Goal: Task Accomplishment & Management: Manage account settings

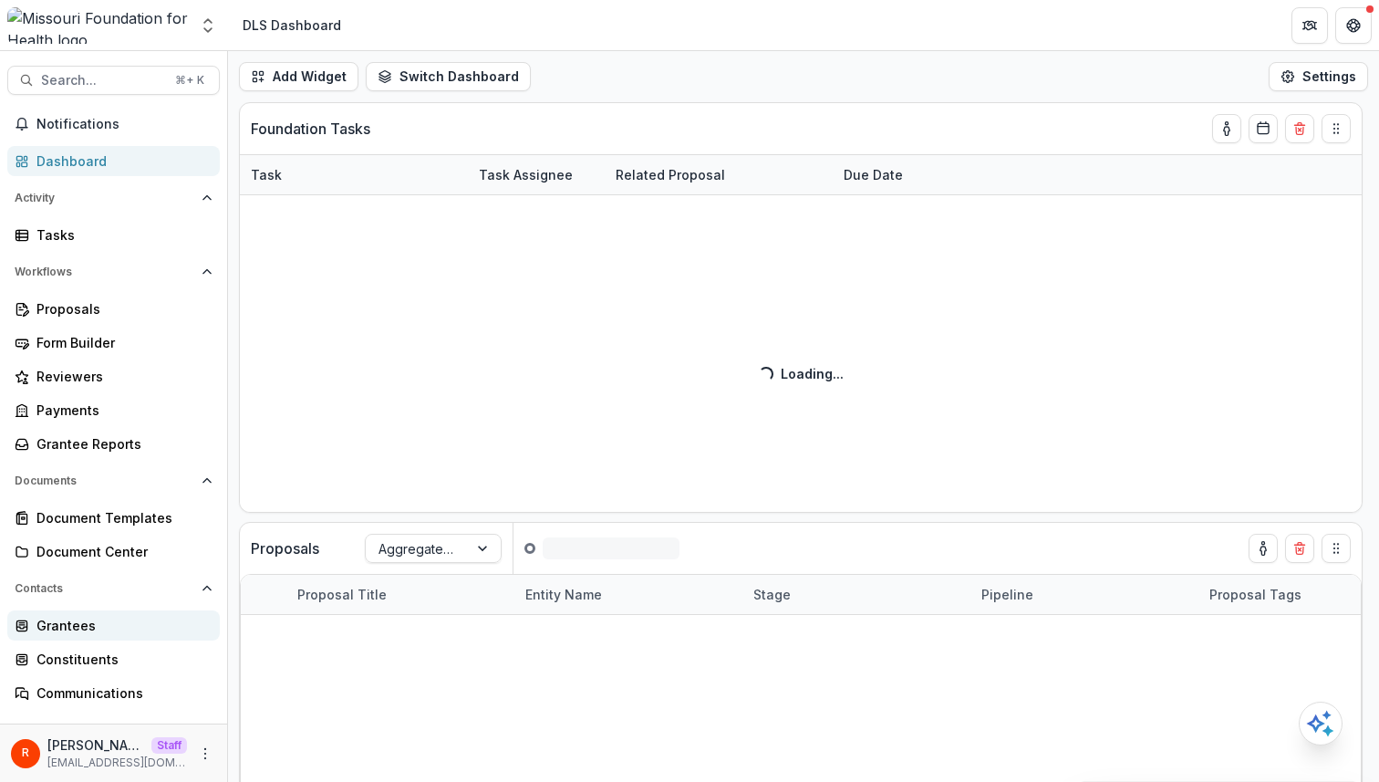
scroll to position [126, 0]
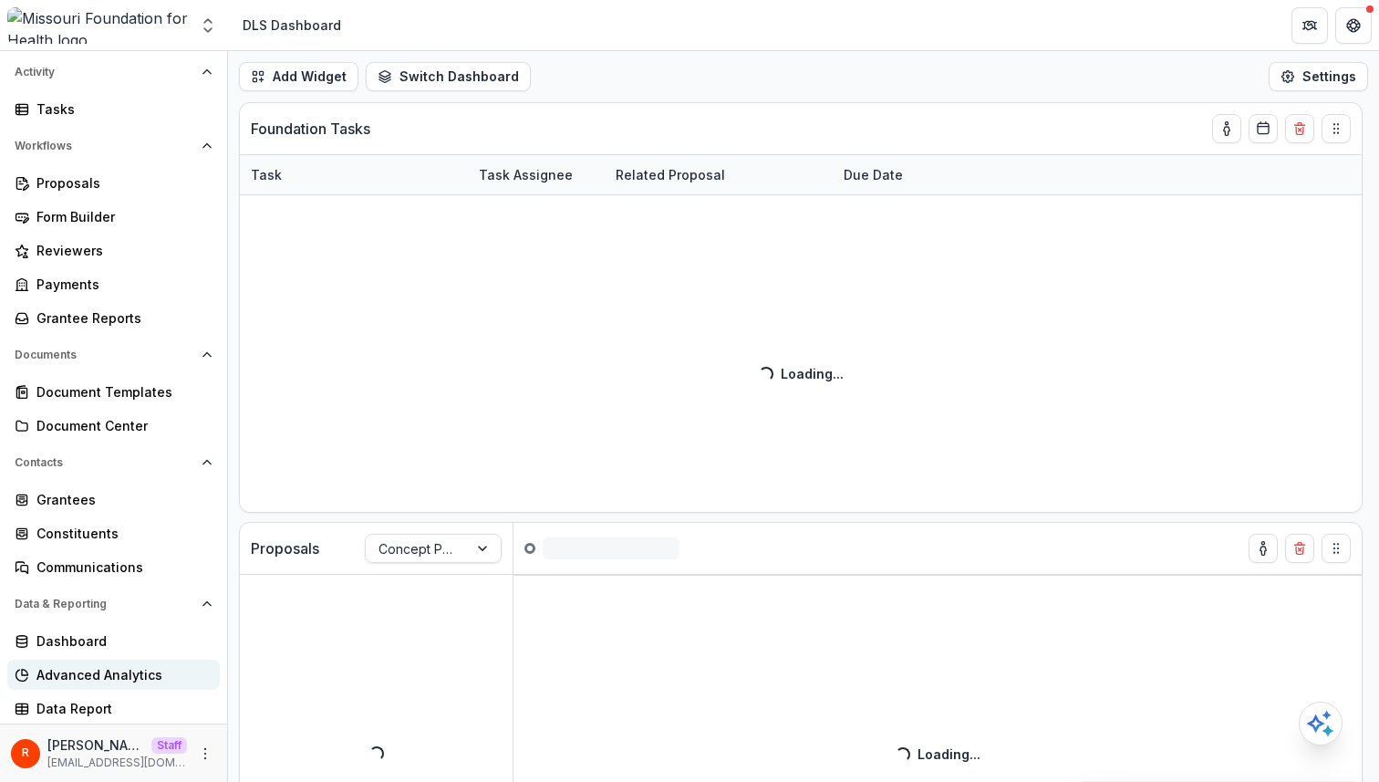
click at [111, 678] on div "Advanced Analytics" at bounding box center [120, 674] width 169 height 19
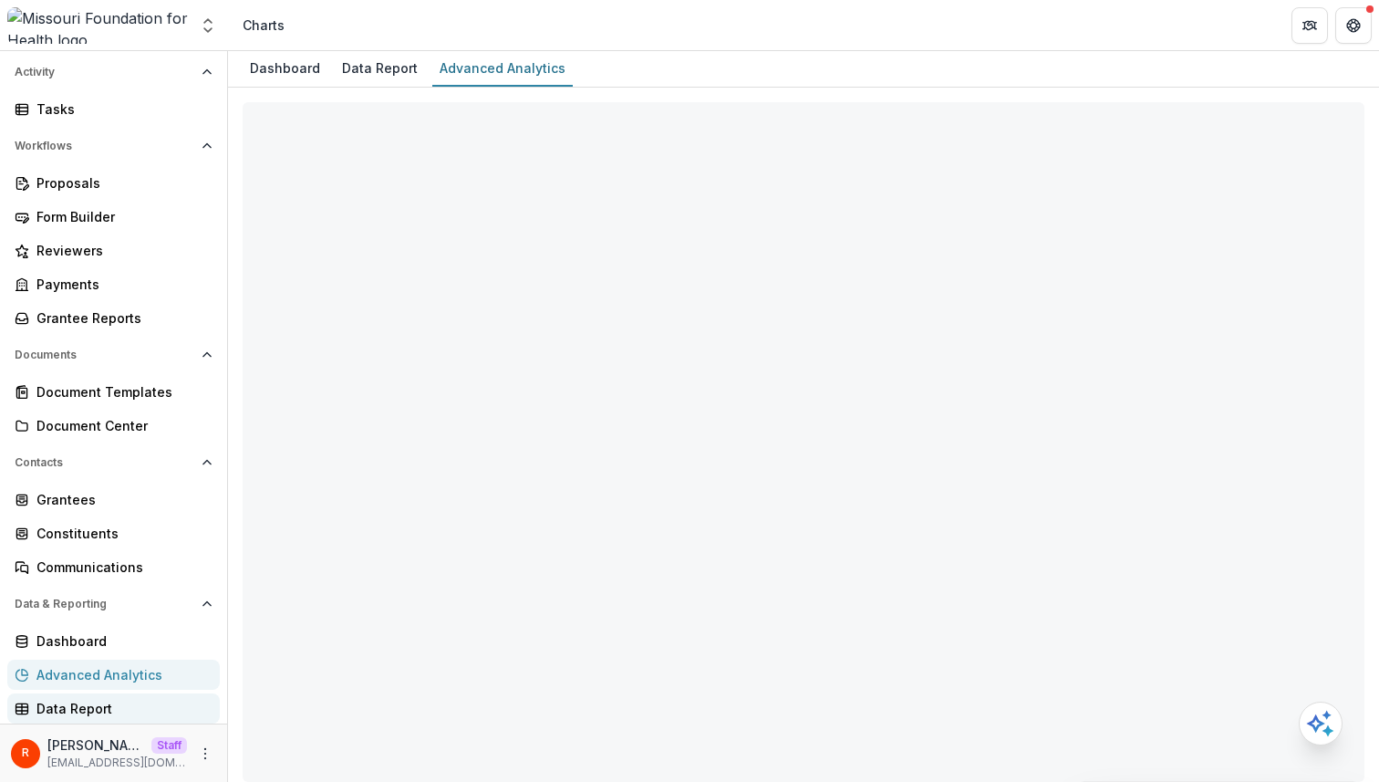
click at [98, 704] on div "Data Report" at bounding box center [120, 708] width 169 height 19
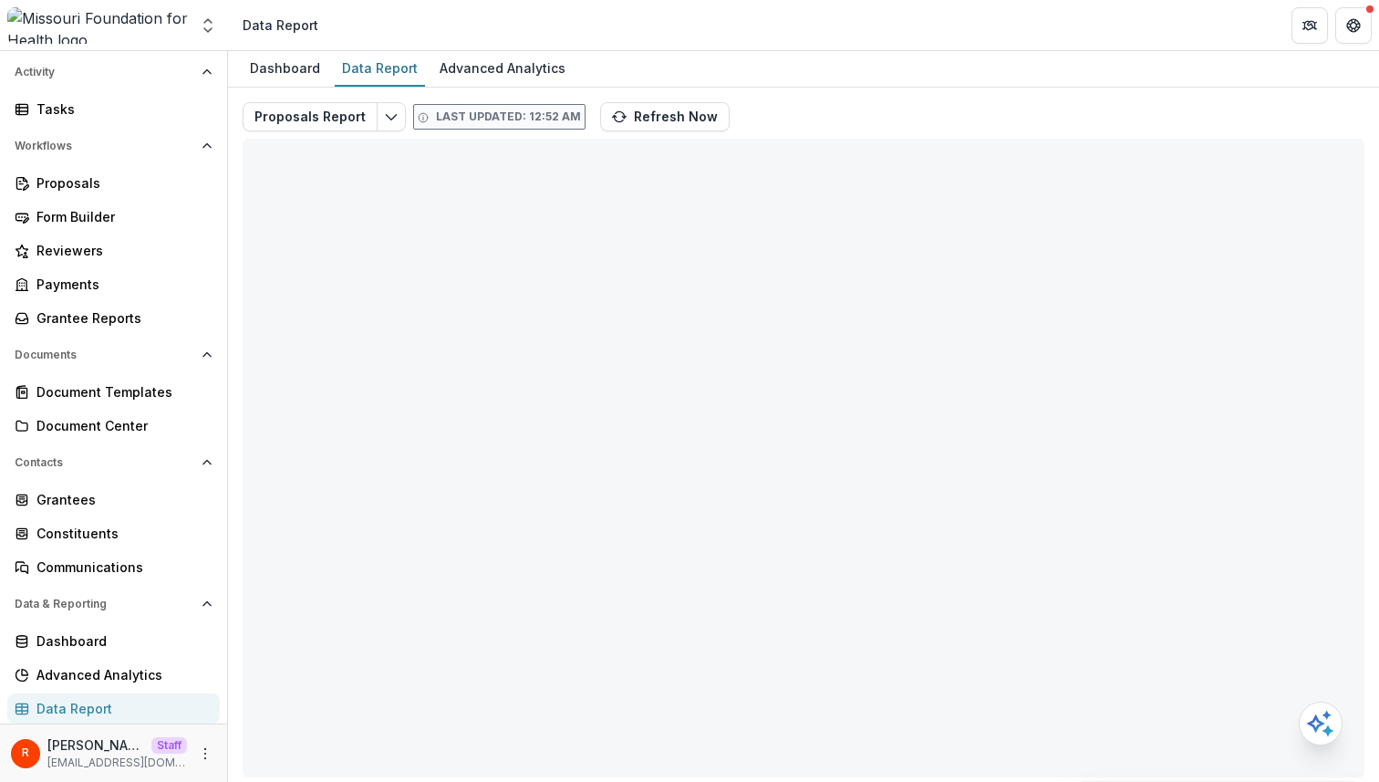
click at [813, 93] on div "Proposals Report Last updated: 12:52 AM Refresh Now Total rows: 0 Choose Filter…" at bounding box center [803, 433] width 1151 height 690
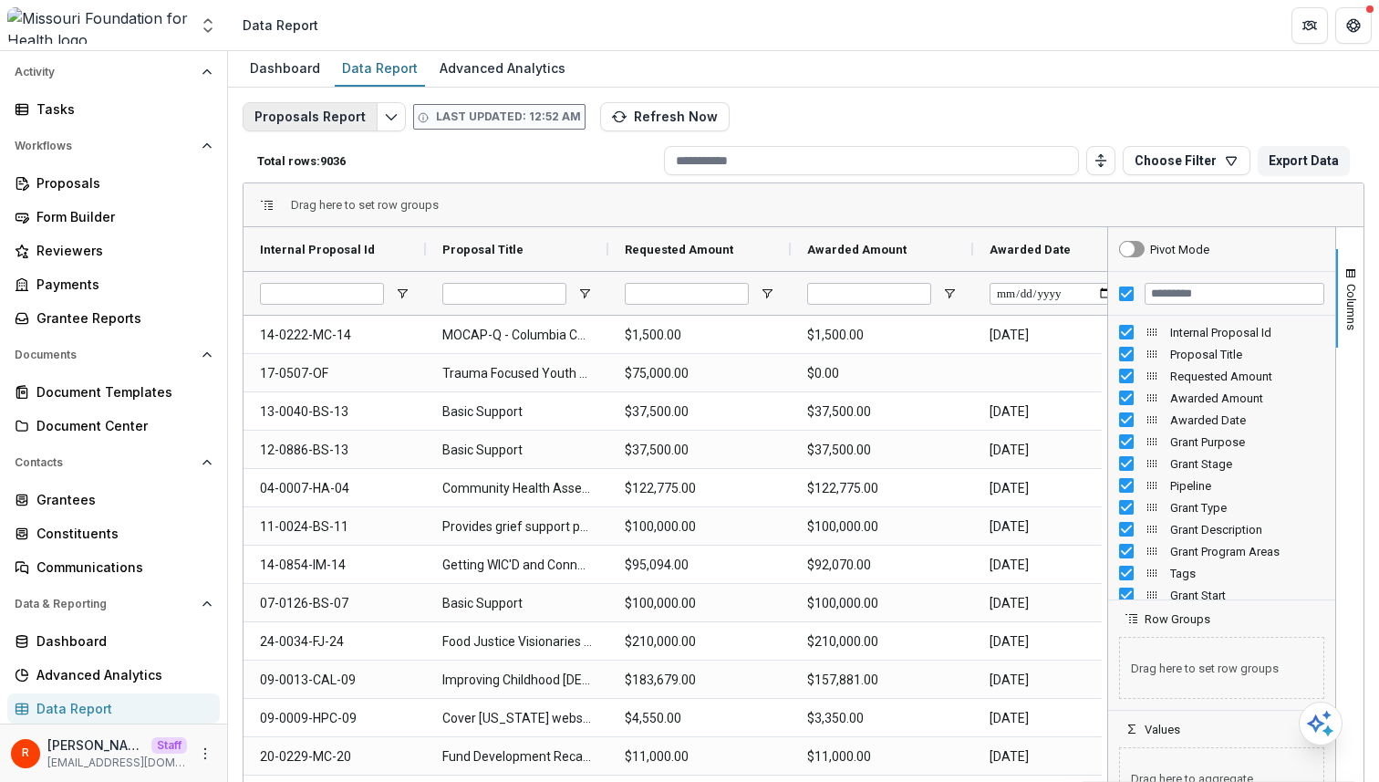
click at [327, 111] on button "Proposals Report" at bounding box center [310, 116] width 135 height 29
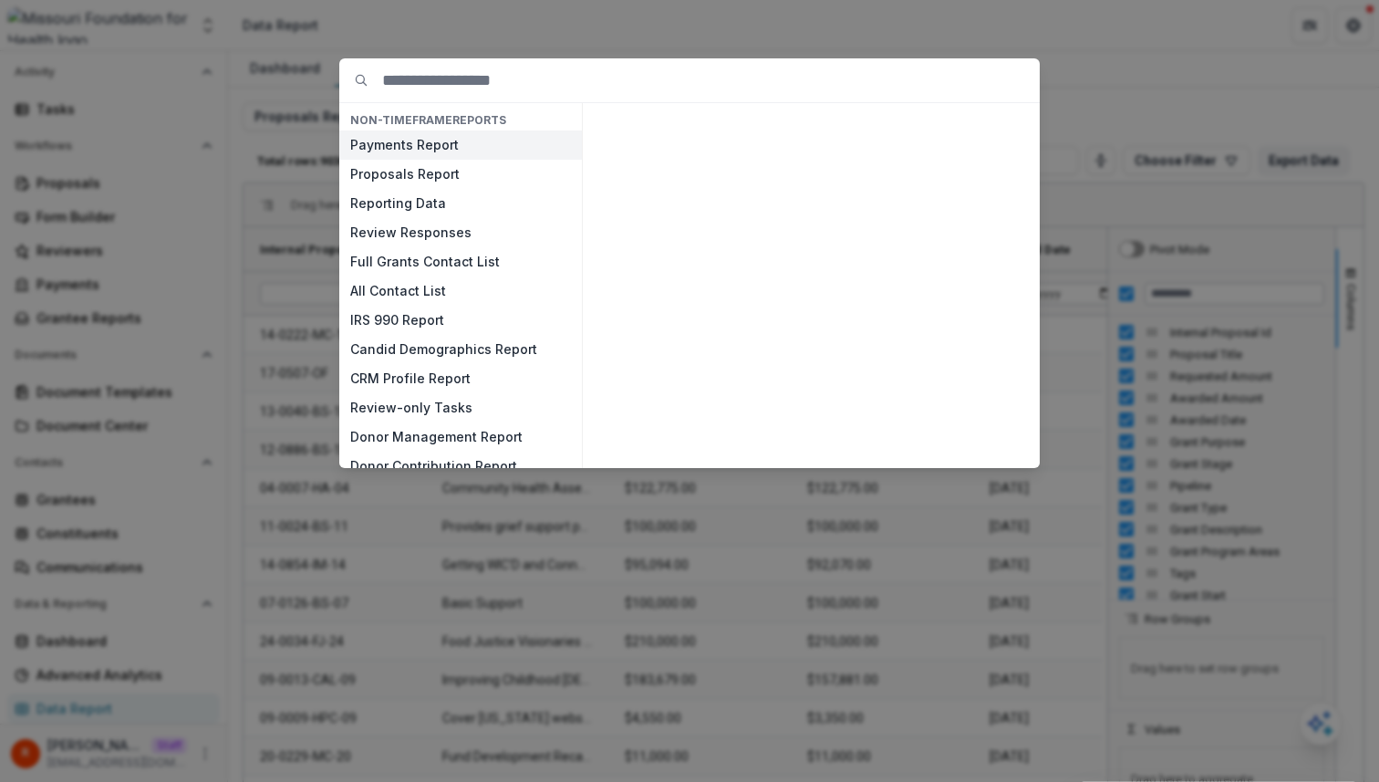
click at [417, 150] on button "Payments Report" at bounding box center [460, 144] width 243 height 29
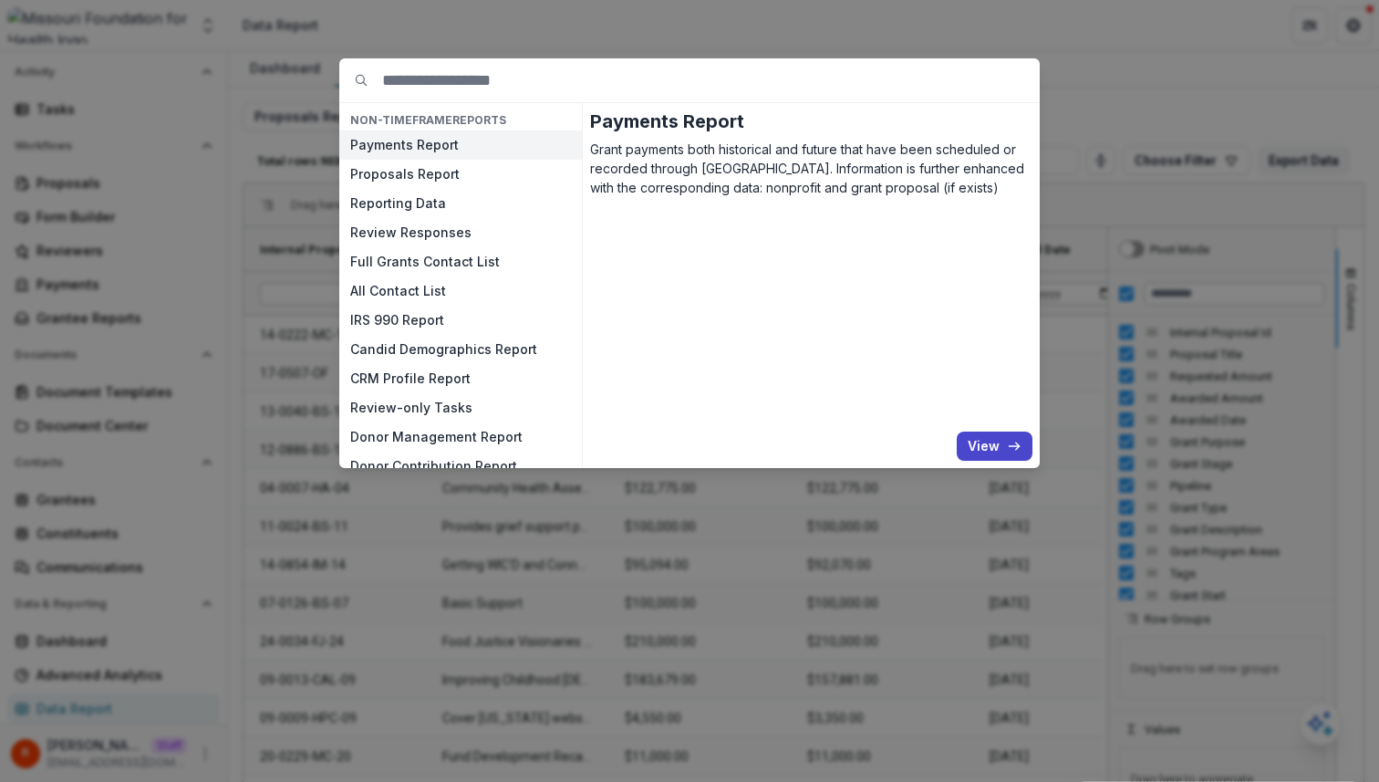
click at [417, 150] on button "Payments Report" at bounding box center [460, 144] width 243 height 29
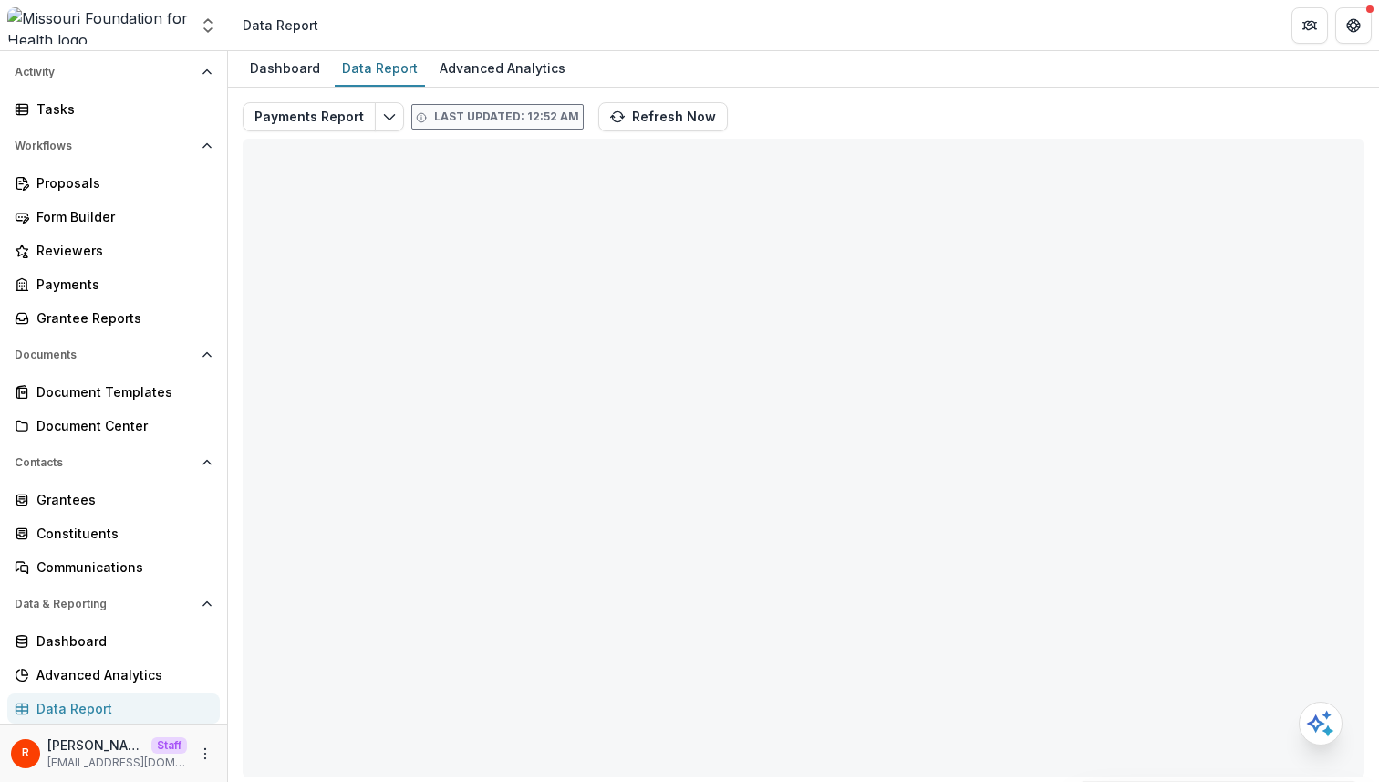
click at [599, 51] on div "Dashboard Data Report Advanced Analytics" at bounding box center [803, 69] width 1151 height 36
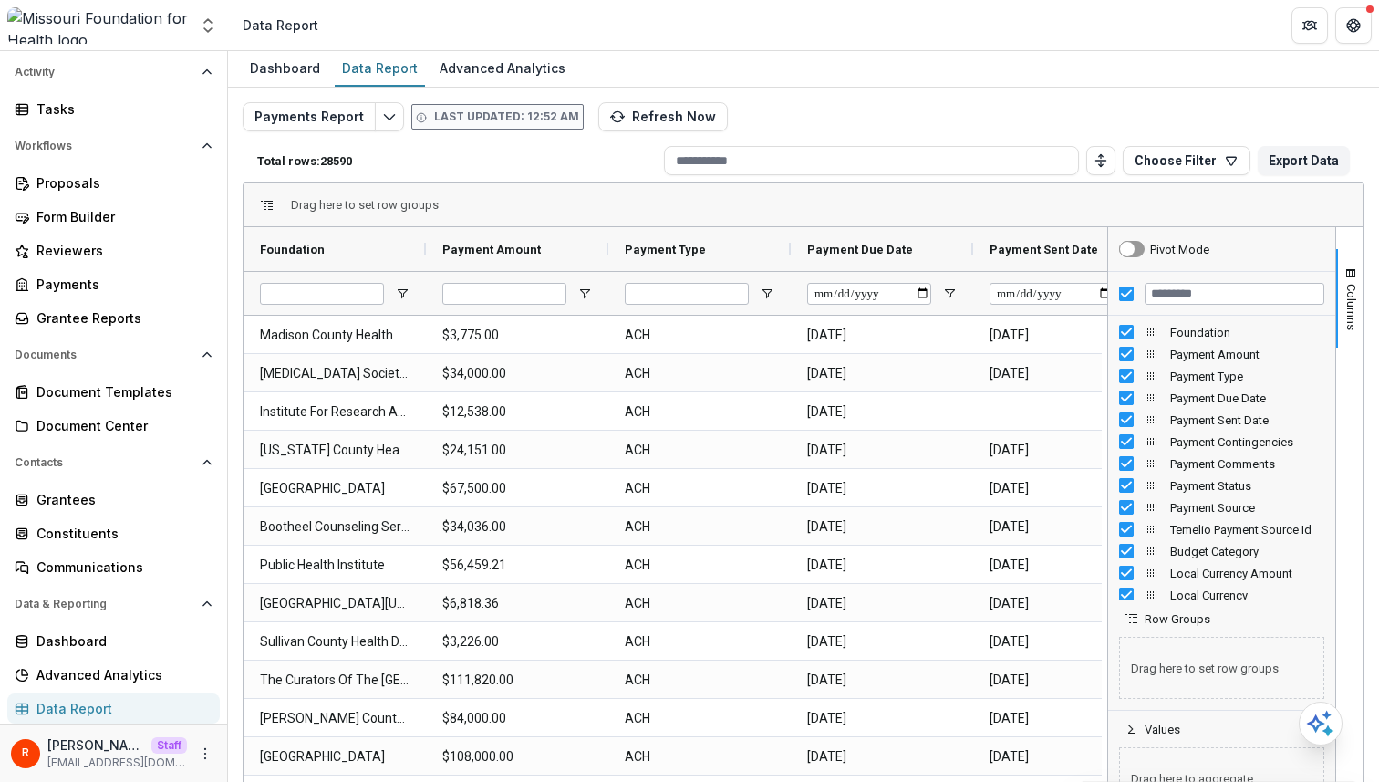
click at [521, 160] on p "Total rows: 28590" at bounding box center [457, 161] width 400 height 14
click at [103, 186] on div "Proposals" at bounding box center [120, 182] width 169 height 19
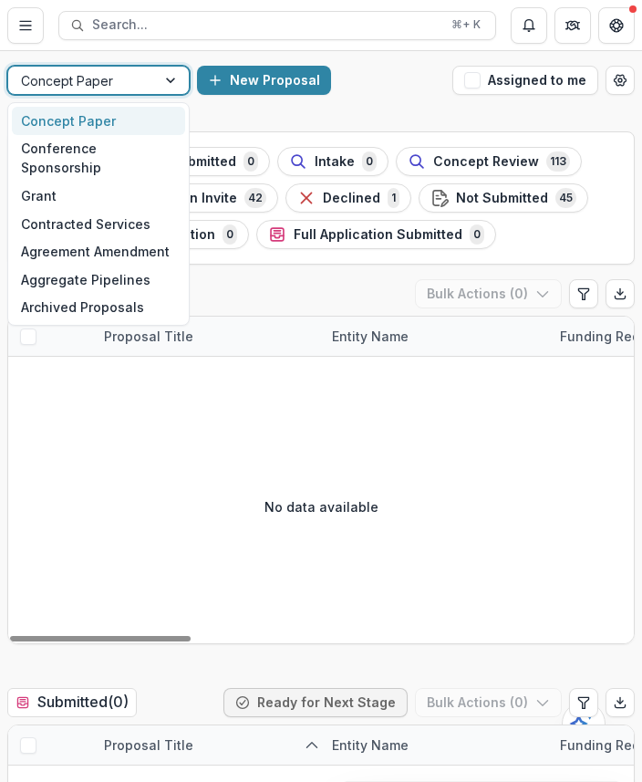
click at [121, 85] on div at bounding box center [82, 80] width 122 height 23
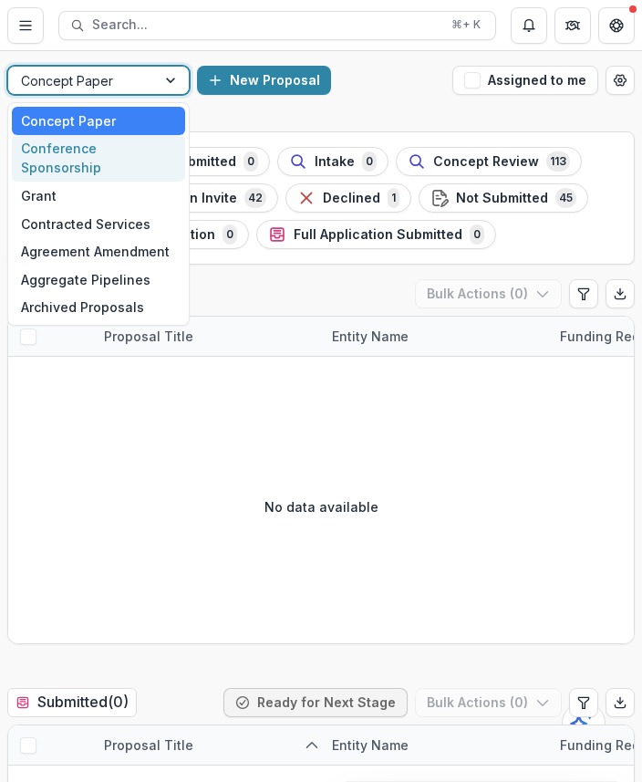
click at [88, 154] on div "Conference Sponsorship" at bounding box center [98, 158] width 173 height 47
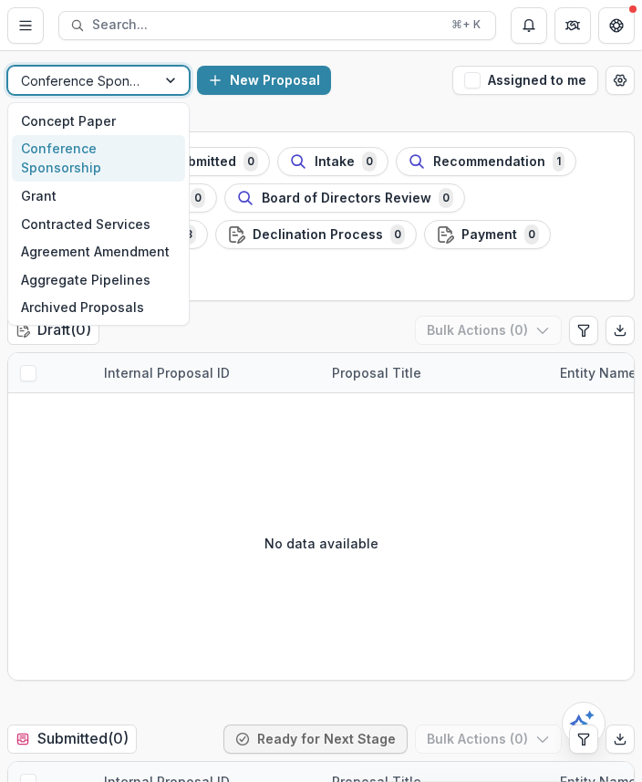
click at [113, 78] on div at bounding box center [82, 80] width 122 height 23
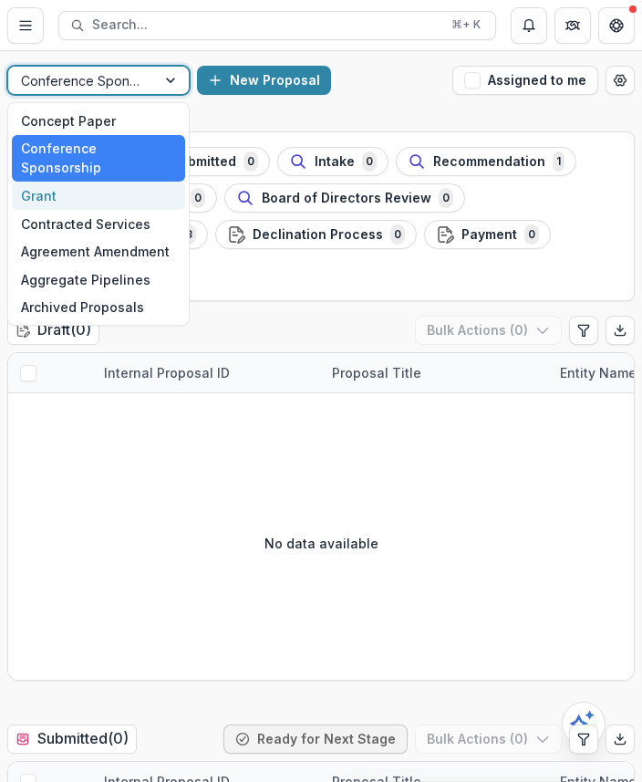
click at [114, 182] on div "Grant" at bounding box center [98, 196] width 173 height 28
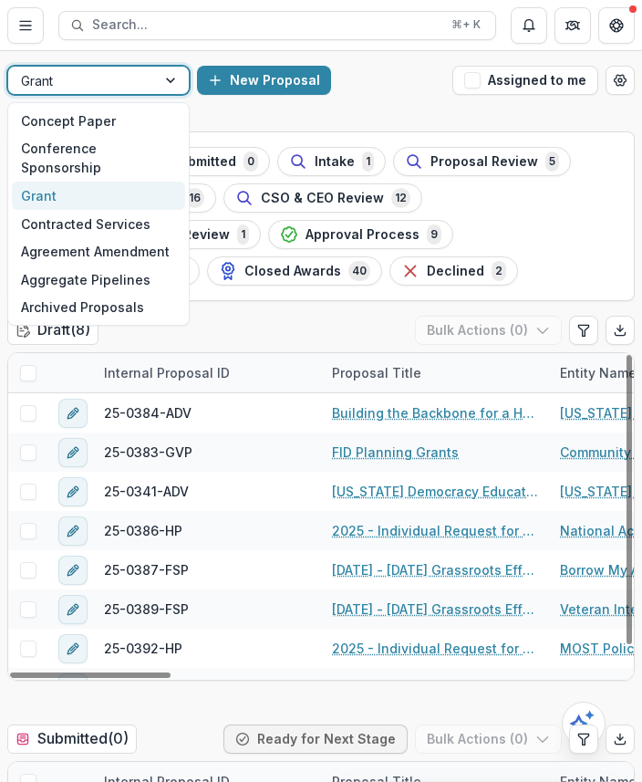
click at [112, 69] on div at bounding box center [82, 80] width 122 height 23
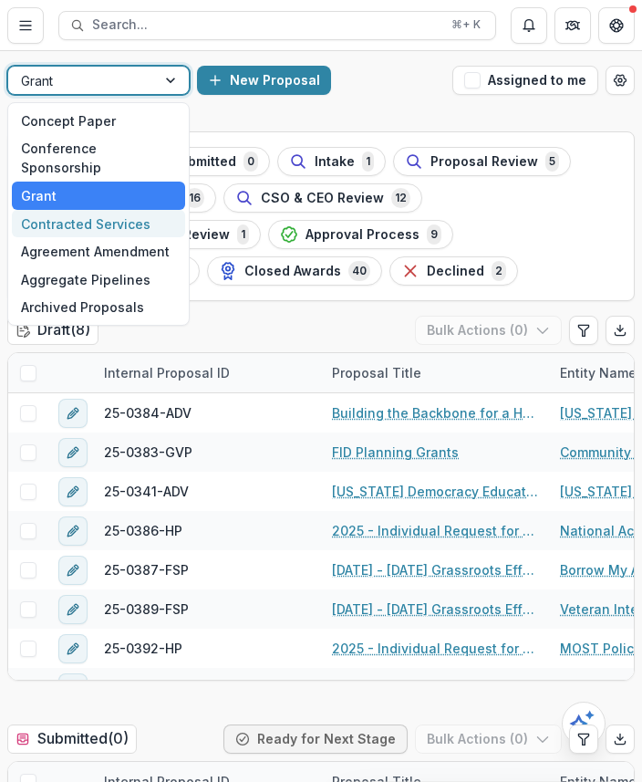
click at [117, 210] on div "Contracted Services" at bounding box center [98, 224] width 173 height 28
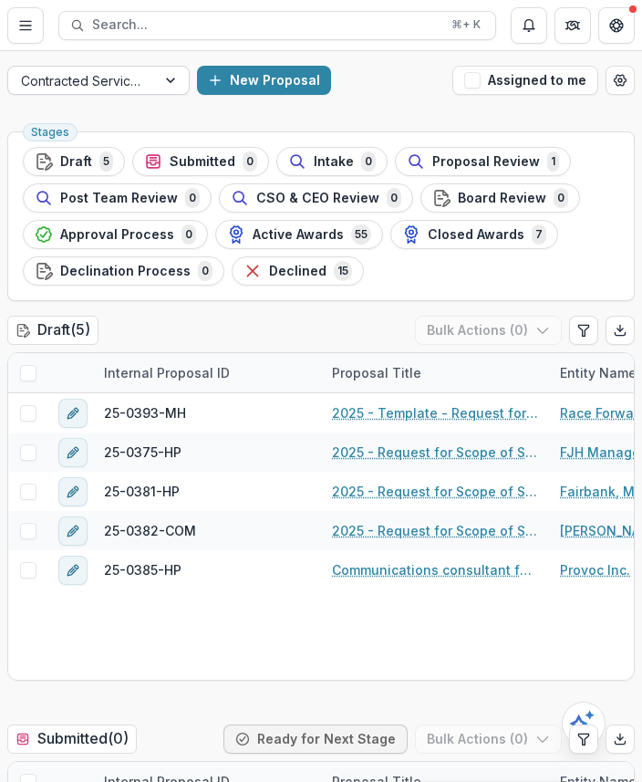
click at [142, 76] on div at bounding box center [82, 80] width 122 height 23
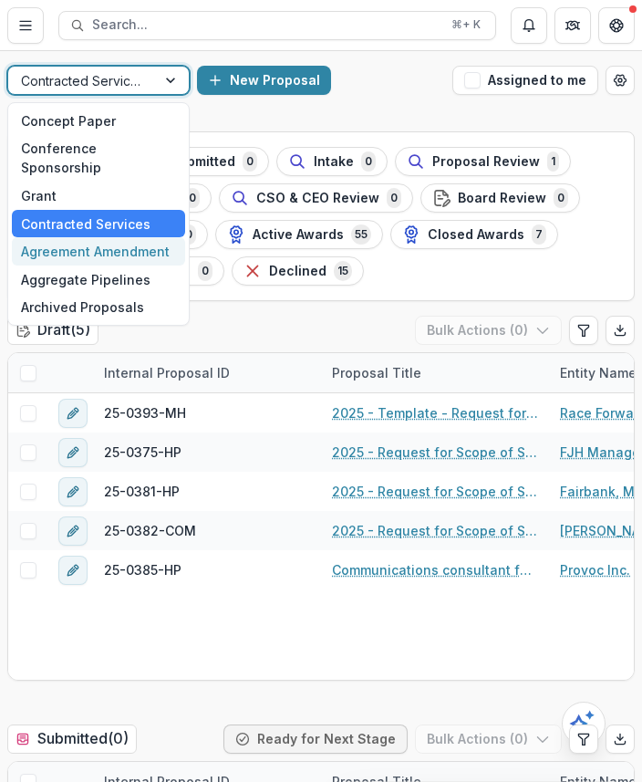
click at [134, 237] on div "Agreement Amendment" at bounding box center [98, 251] width 173 height 28
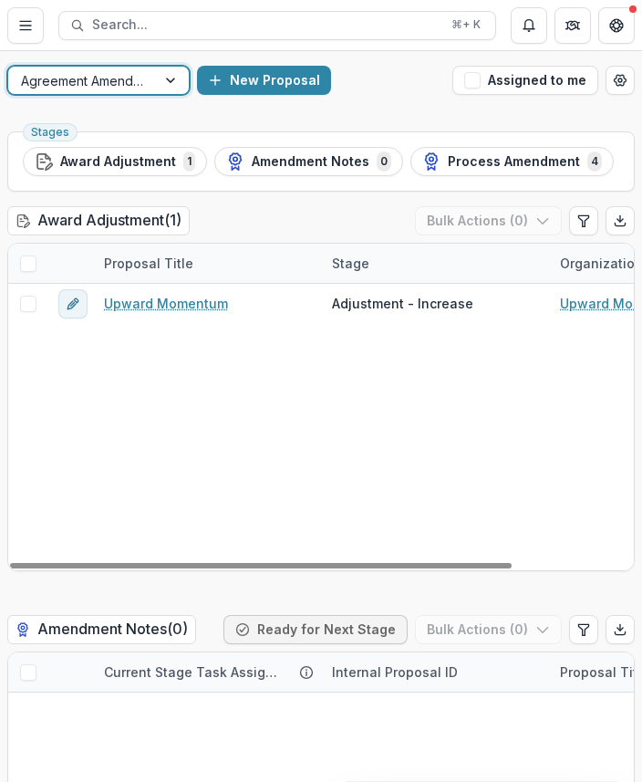
click at [158, 47] on header "Proposals Search... ⌘ + K" at bounding box center [321, 25] width 642 height 50
click at [145, 61] on div "Agreement Amendment New Proposal Assigned to me" at bounding box center [321, 80] width 642 height 58
click at [134, 77] on div at bounding box center [82, 80] width 122 height 23
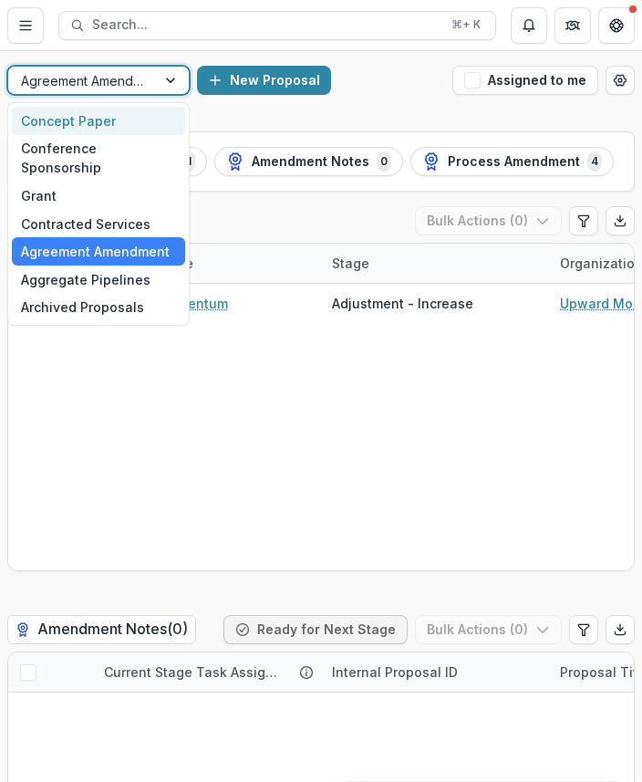
click at [99, 130] on div "Concept Paper" at bounding box center [98, 121] width 173 height 28
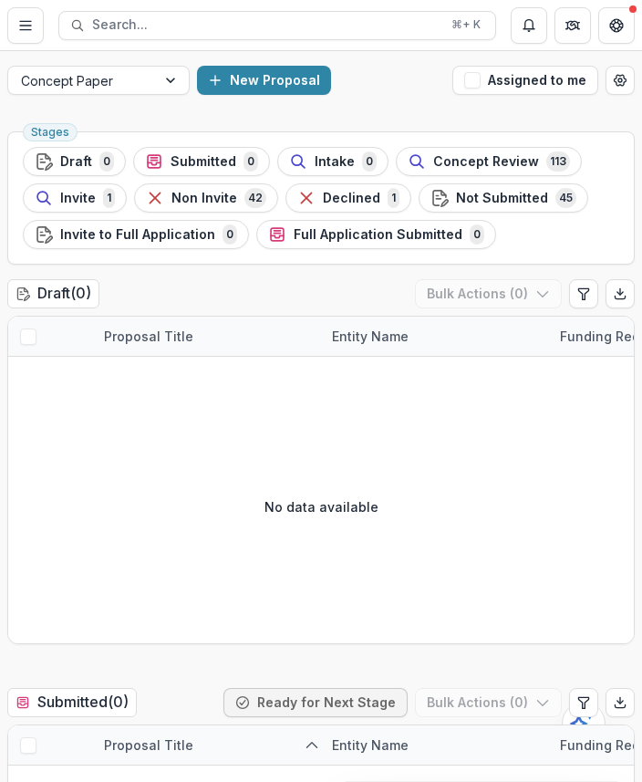
click at [8, 23] on button "Toggle Menu" at bounding box center [25, 25] width 36 height 36
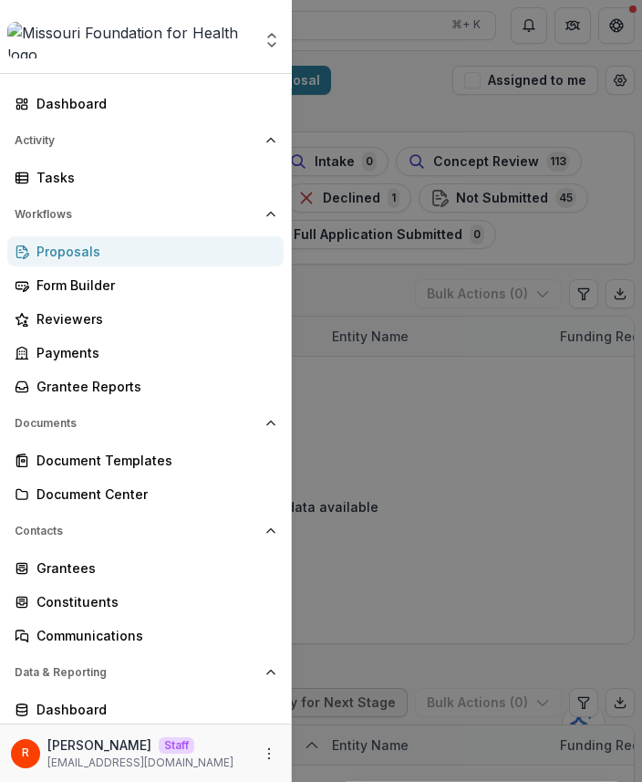
click at [393, 130] on div "Aggregate Analysis Foundations Livelihood Impact Fund Team Settings Admin Setti…" at bounding box center [321, 391] width 642 height 782
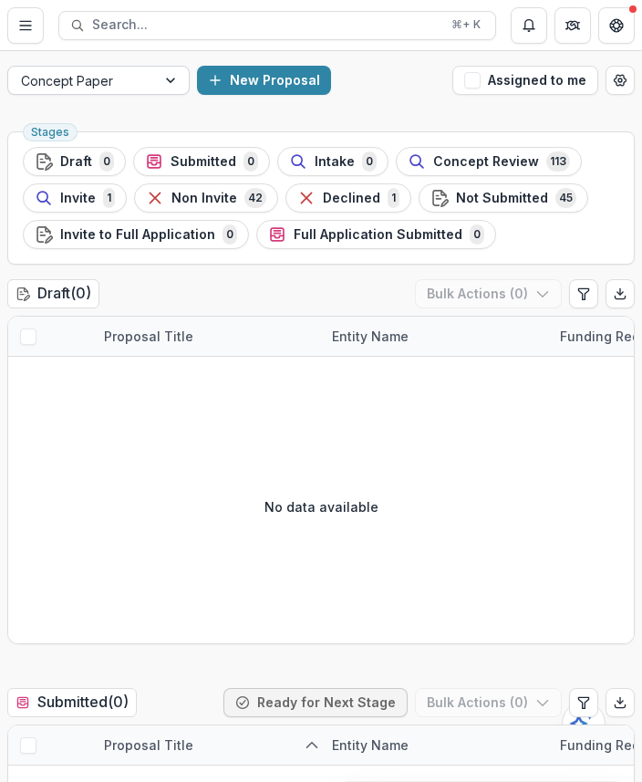
click at [110, 82] on div at bounding box center [82, 80] width 122 height 23
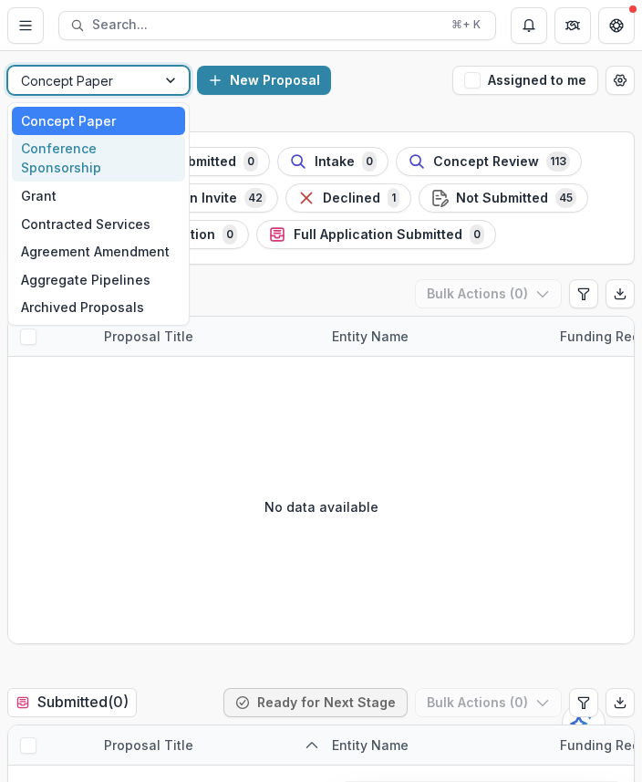
click at [106, 146] on div "Conference Sponsorship" at bounding box center [98, 158] width 173 height 47
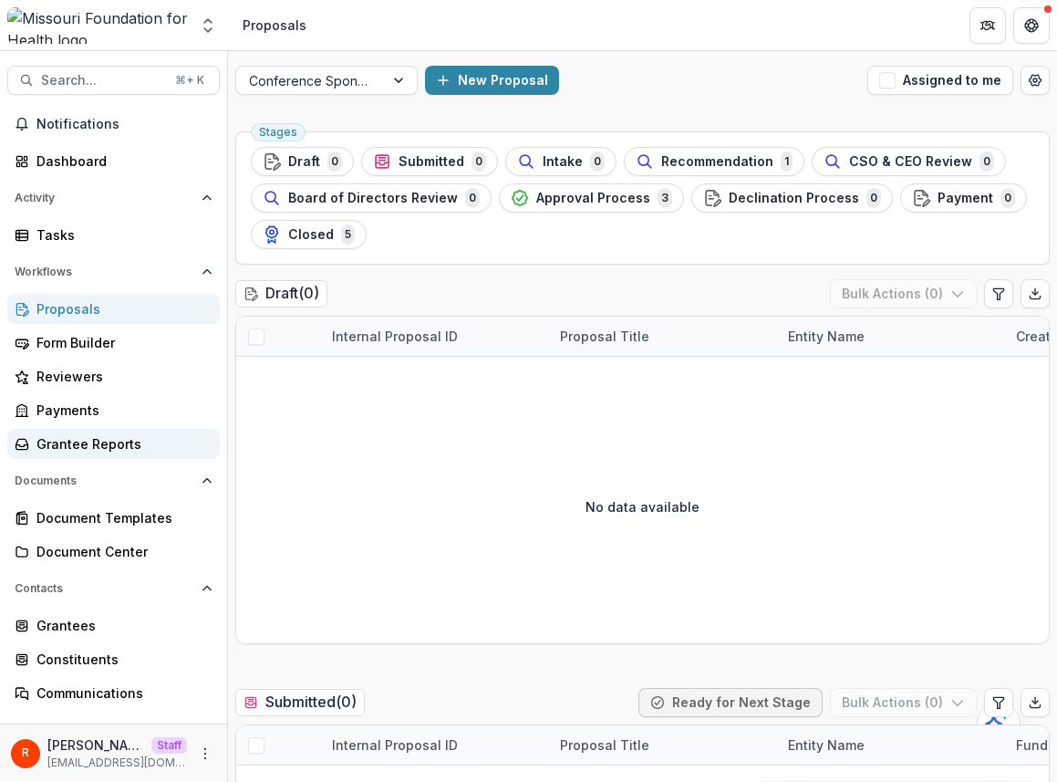
click at [115, 447] on div "Grantee Reports" at bounding box center [120, 443] width 169 height 19
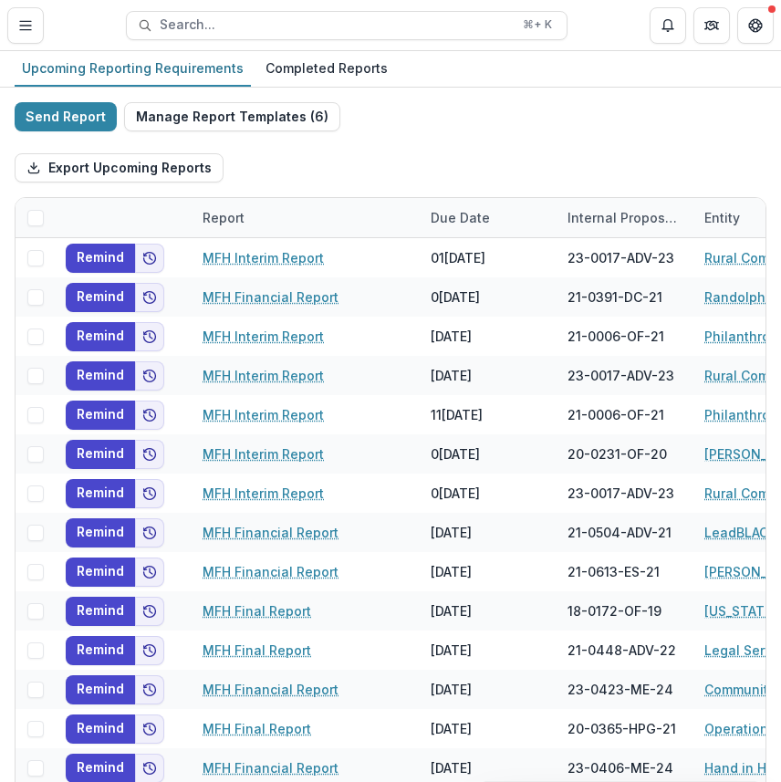
click at [393, 147] on div "Export Upcoming Reports" at bounding box center [391, 168] width 752 height 58
click at [393, 99] on div "Send Report Manage Report Templates ( 6 ) Export Upcoming Reports Report Due Da…" at bounding box center [390, 485] width 781 height 795
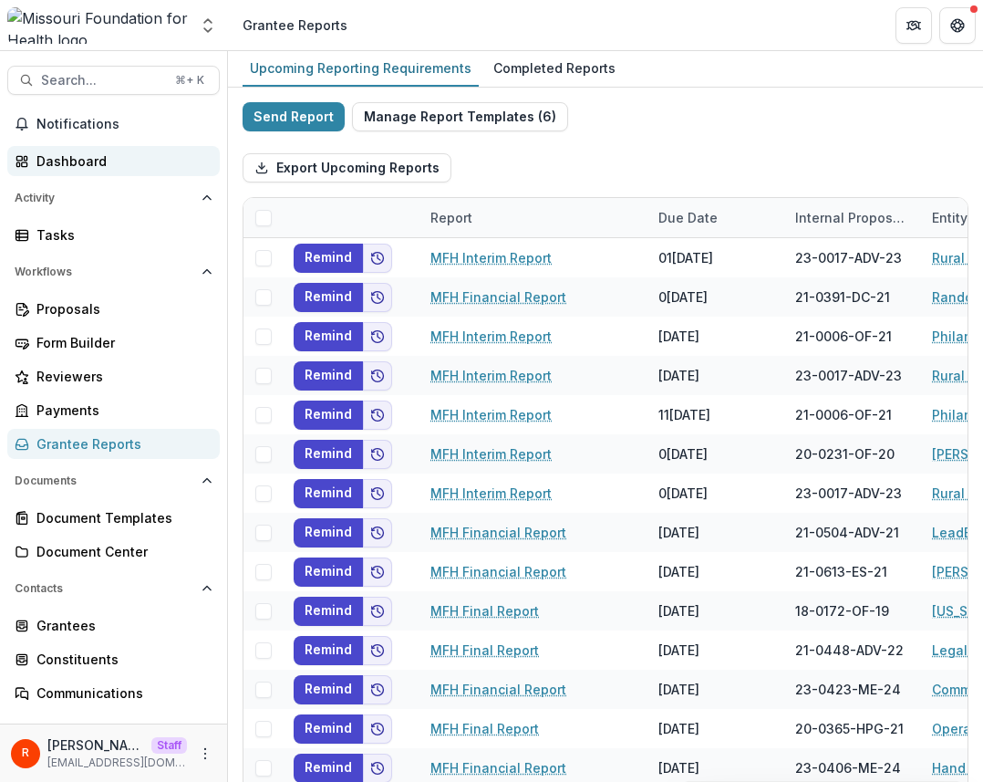
click at [93, 161] on div "Dashboard" at bounding box center [120, 160] width 169 height 19
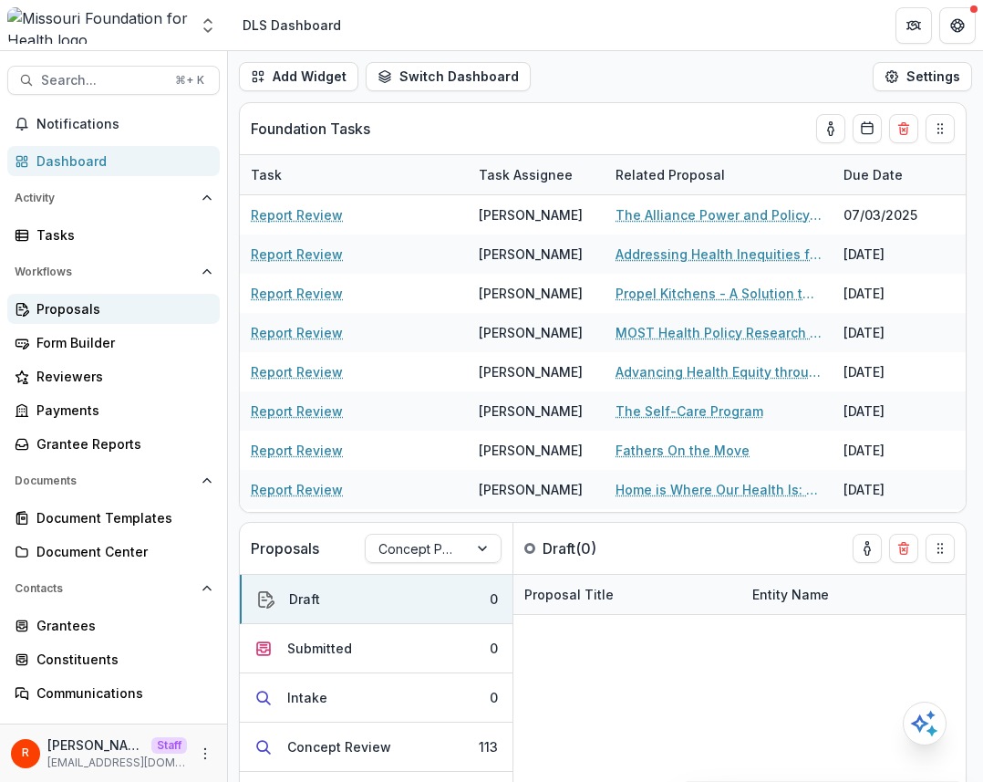
click at [90, 319] on link "Proposals" at bounding box center [113, 309] width 213 height 30
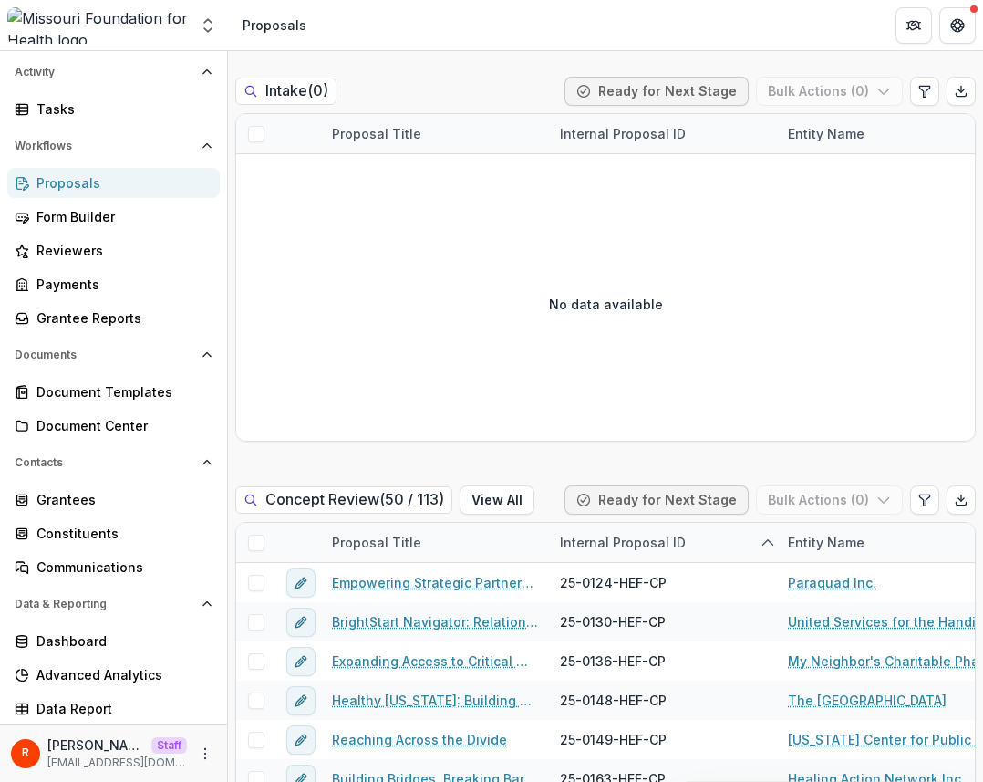
scroll to position [1065, 0]
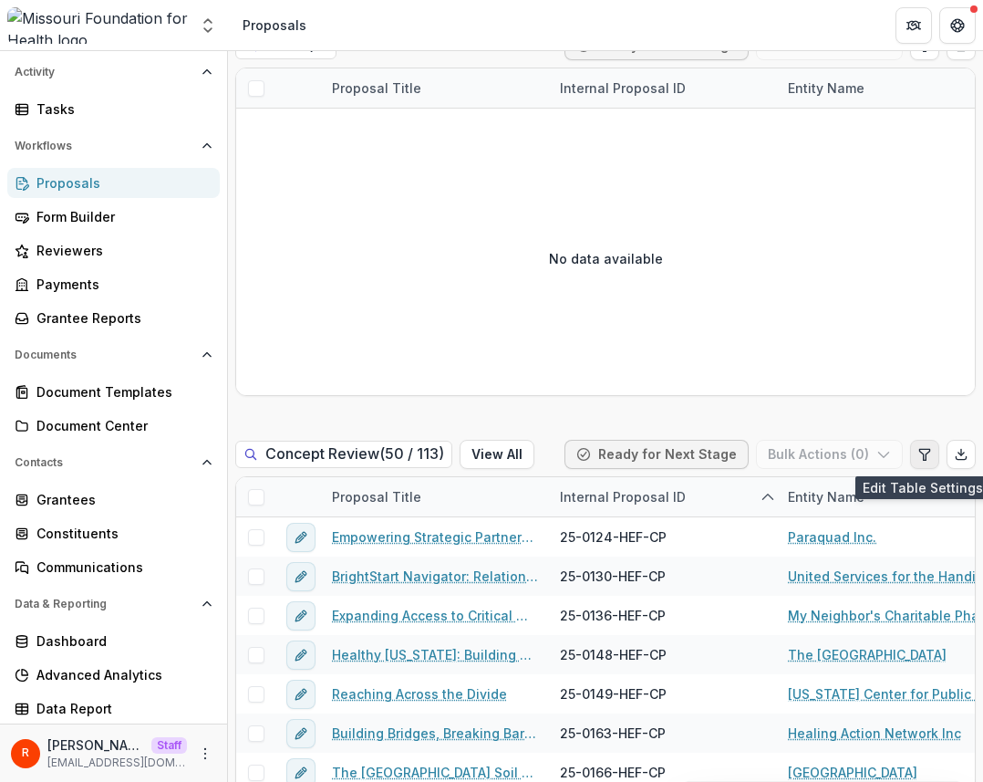
click at [393, 458] on icon "Edit table settings" at bounding box center [924, 454] width 10 height 11
select select "******"
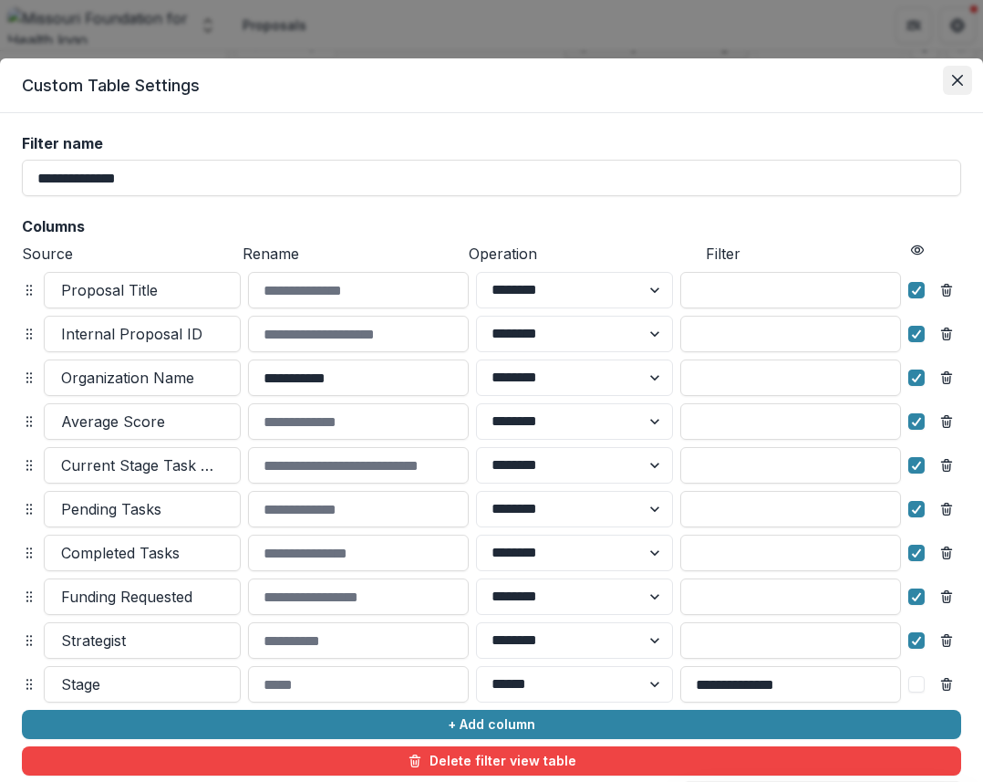
click at [393, 78] on icon "Close" at bounding box center [957, 80] width 11 height 11
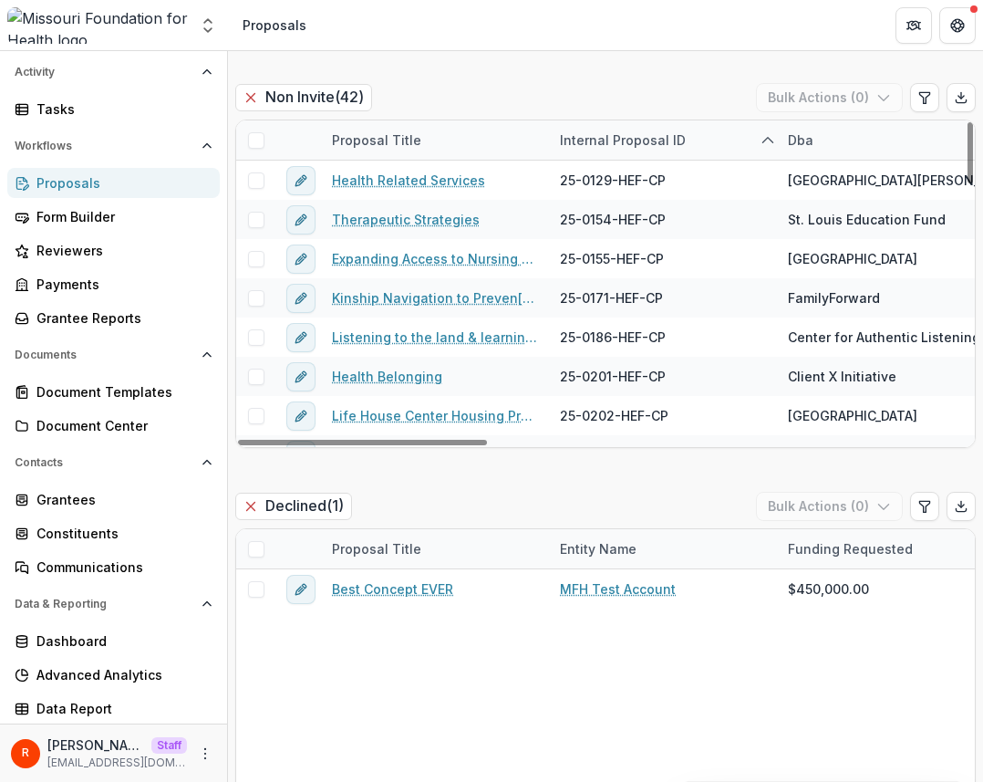
scroll to position [2224, 0]
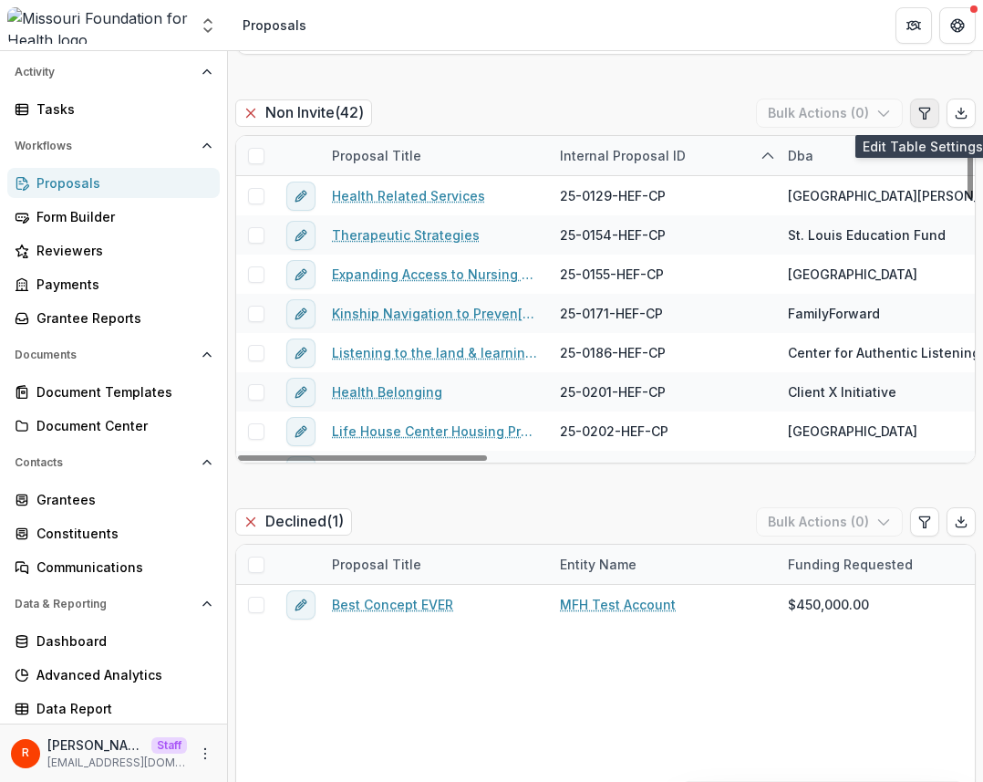
click at [393, 121] on button "Edit table settings" at bounding box center [924, 113] width 29 height 29
select select "******"
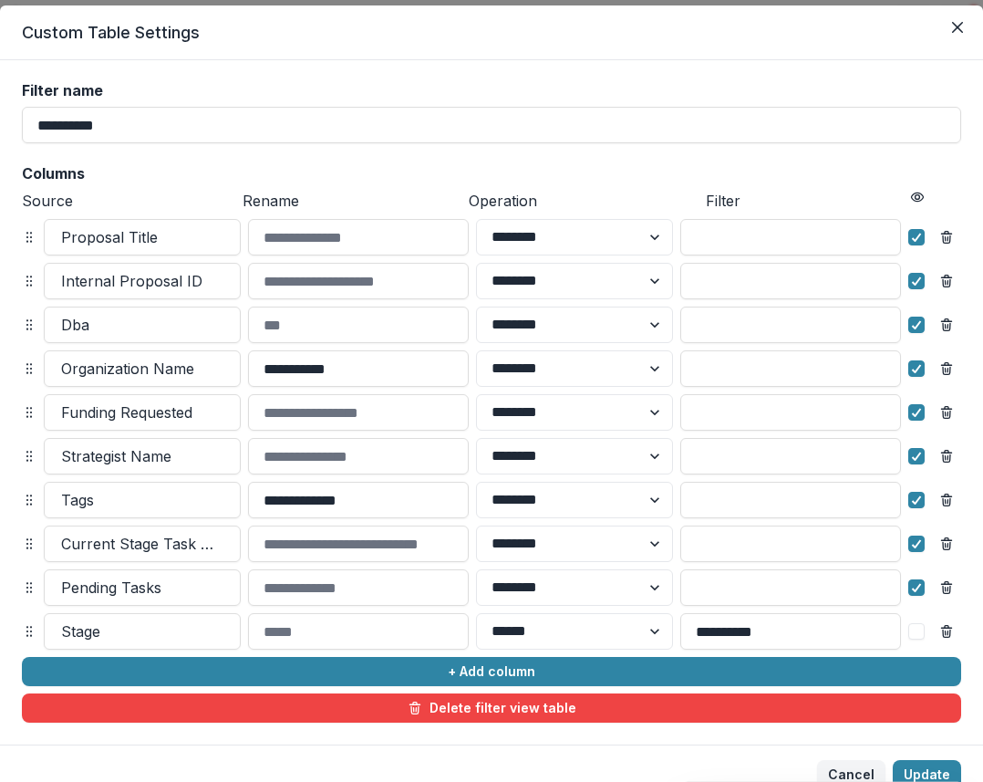
scroll to position [68, 0]
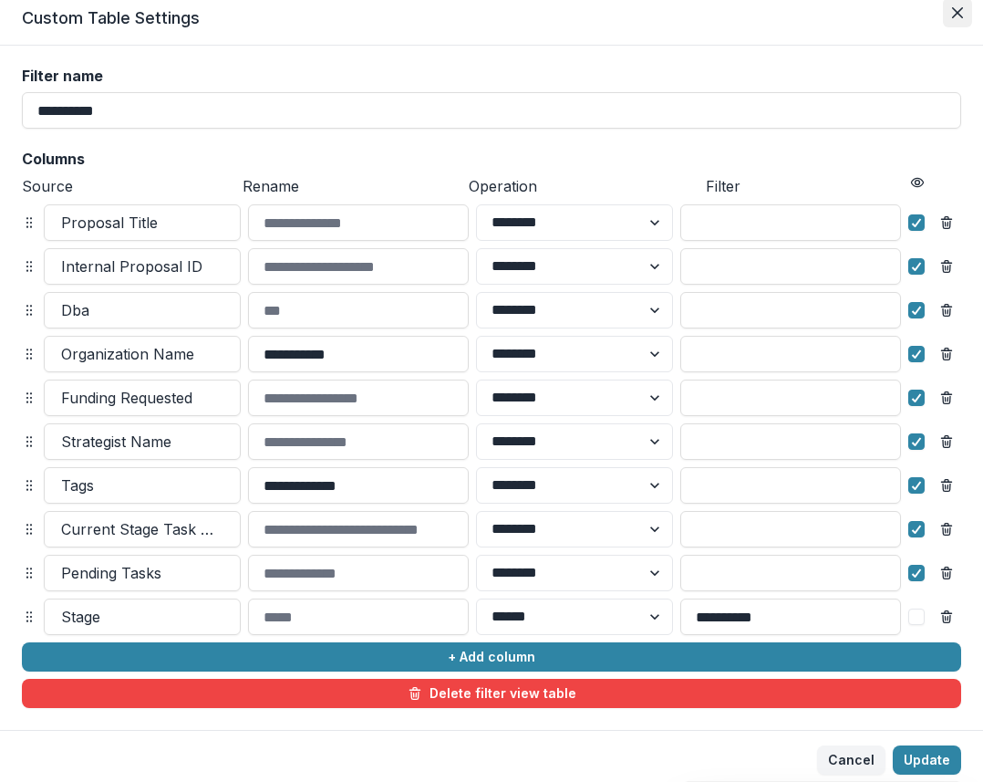
click at [393, 25] on button "Close" at bounding box center [957, 12] width 29 height 29
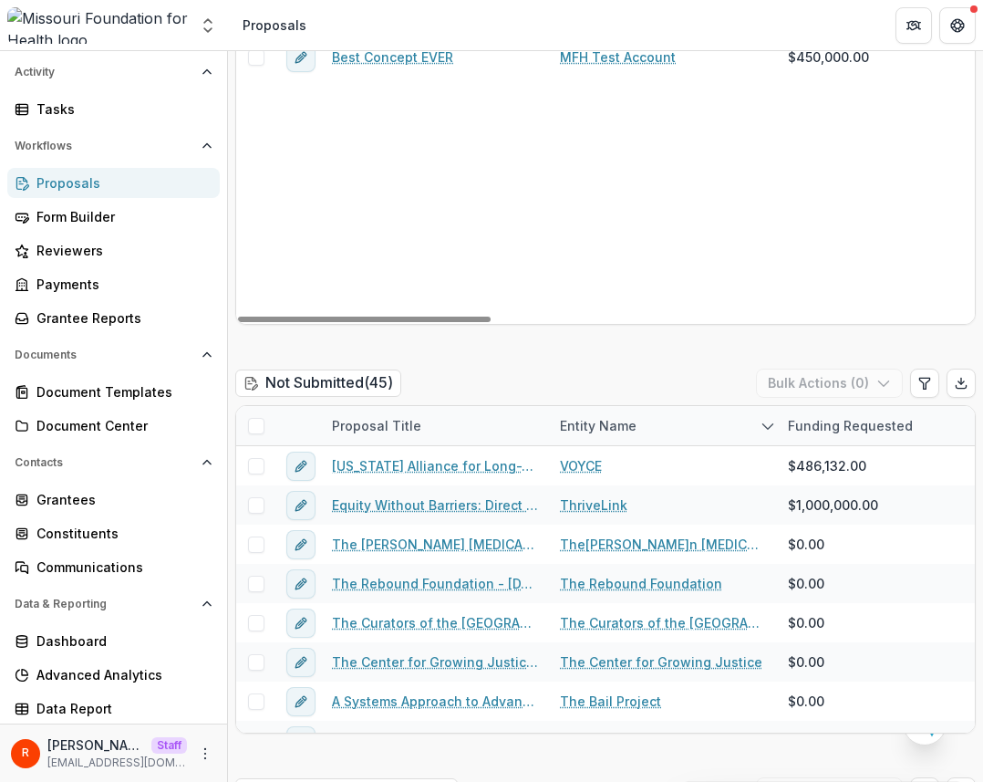
scroll to position [2888, 0]
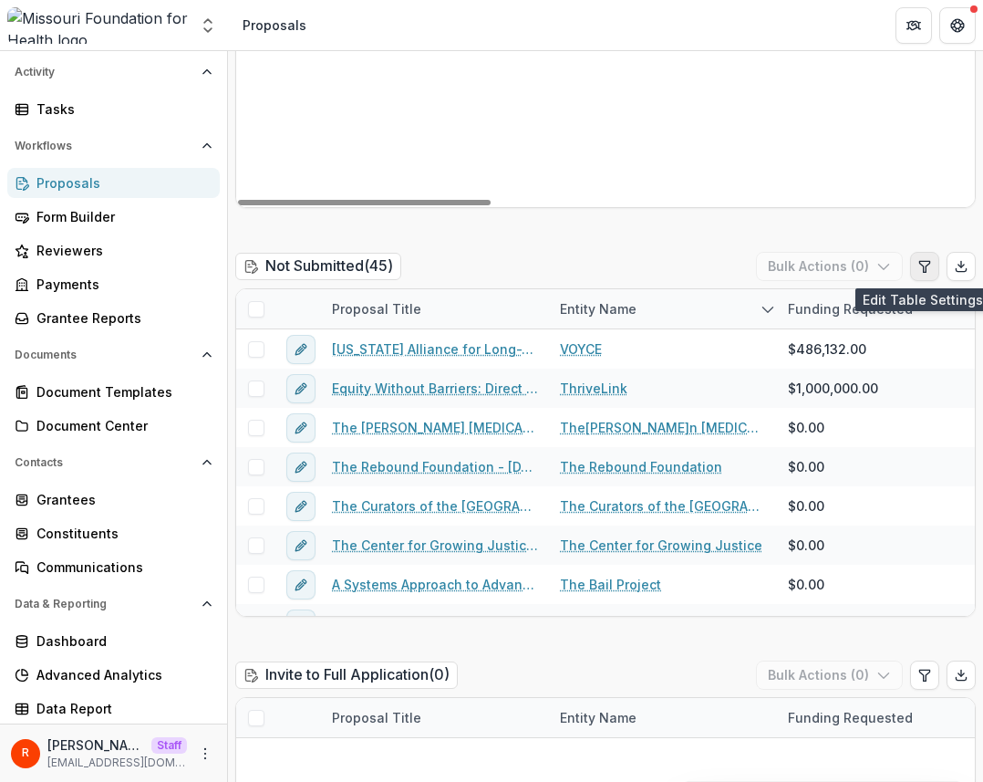
click at [393, 275] on button "Edit table settings" at bounding box center [924, 266] width 29 height 29
select select "******"
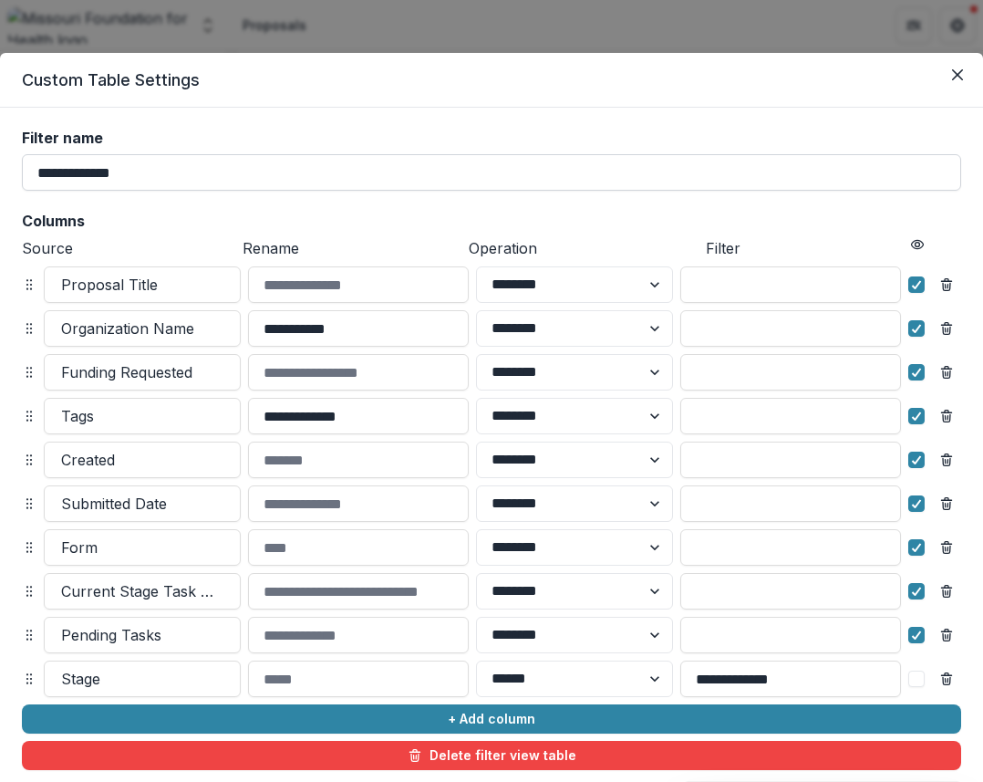
scroll to position [0, 0]
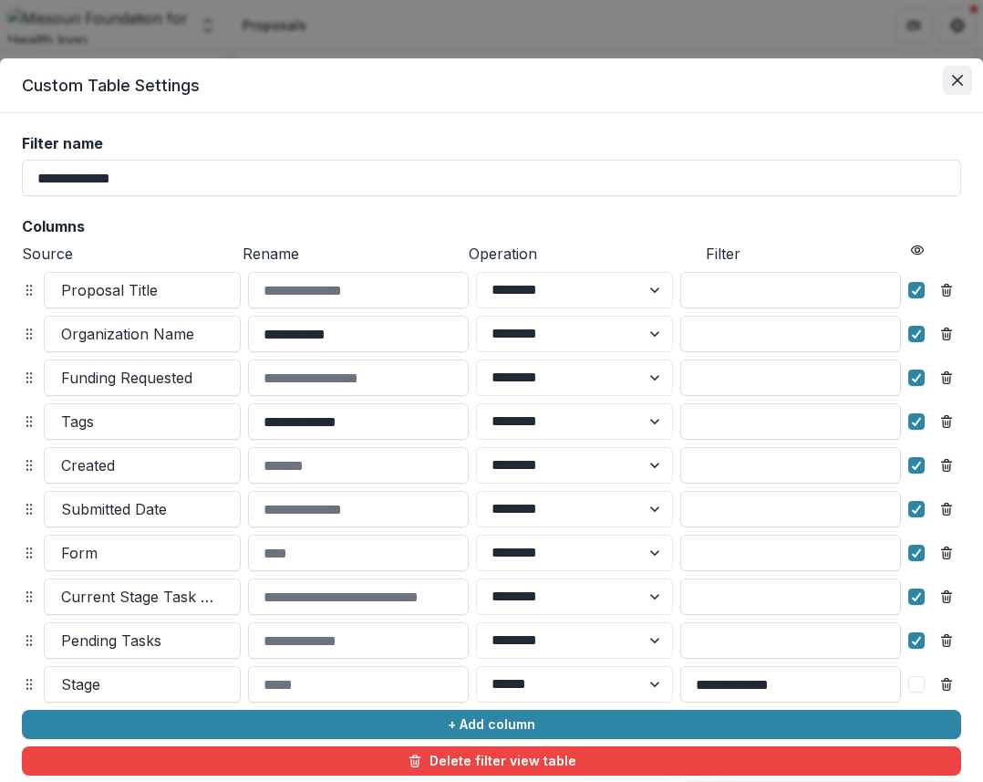
click at [393, 77] on icon "Close" at bounding box center [957, 80] width 11 height 11
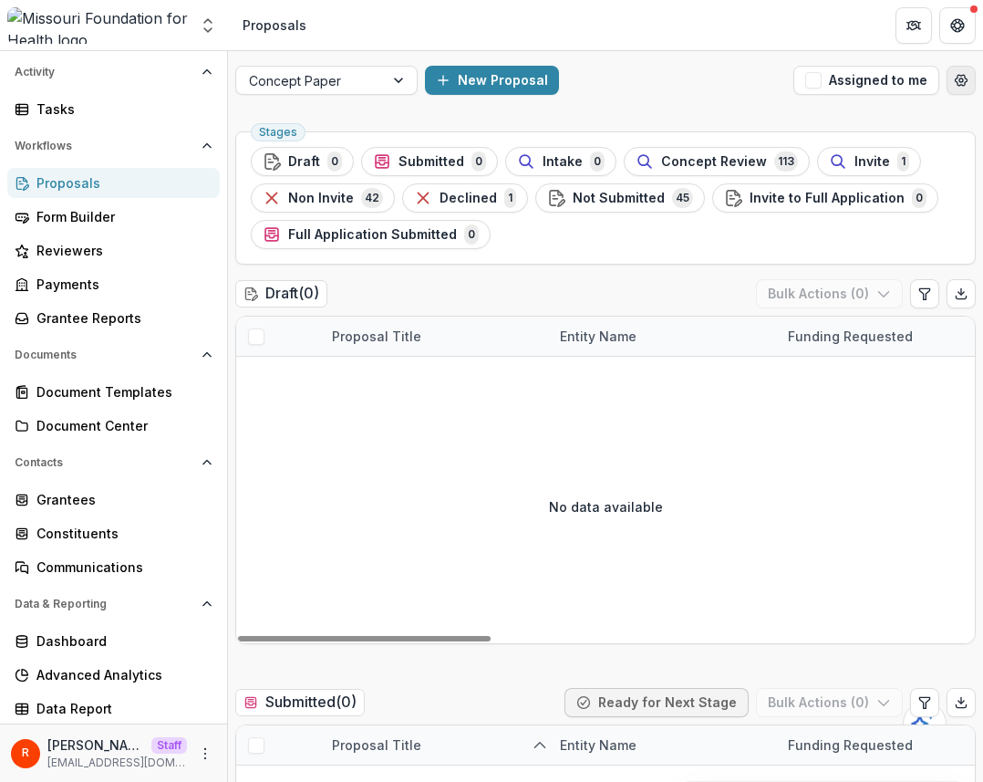
click at [393, 83] on icon "Open table manager" at bounding box center [962, 80] width 12 height 11
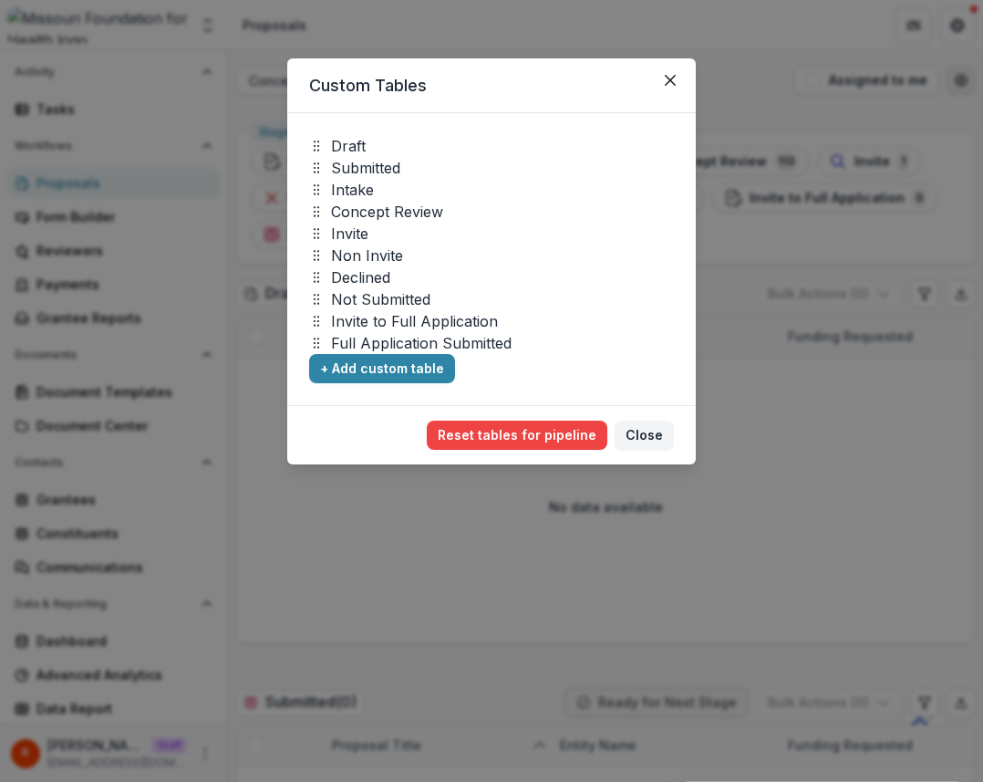
click at [393, 83] on div "Custom Tables Draft Submitted Intake Concept Review Invite Non Invite Declined …" at bounding box center [491, 391] width 983 height 782
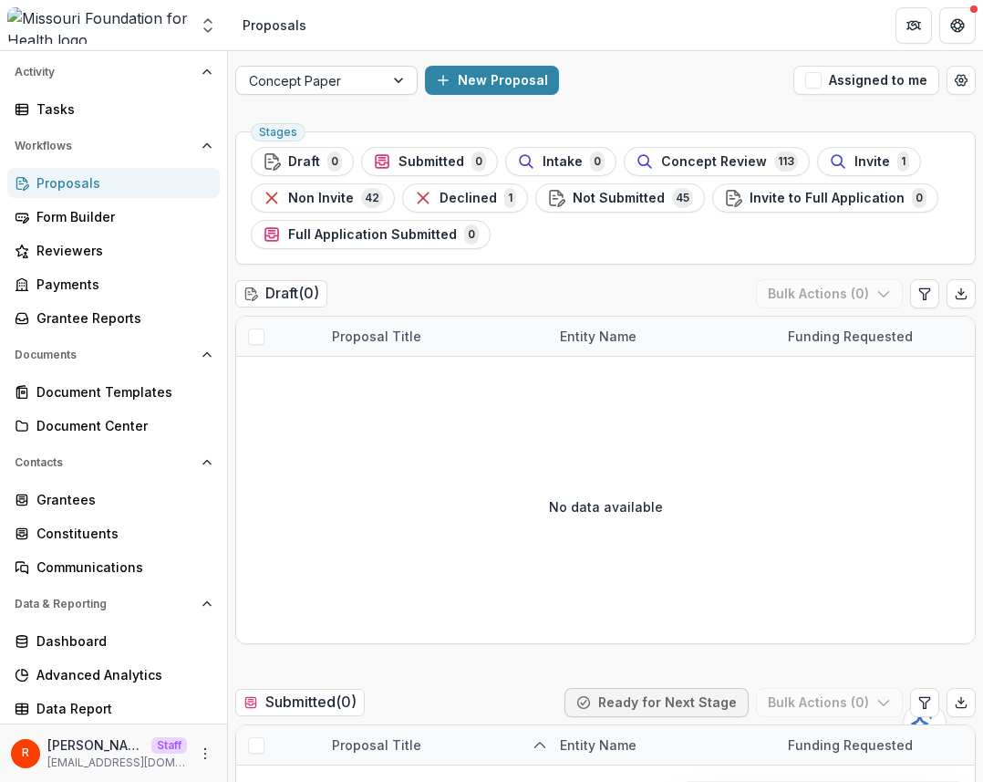
click at [345, 76] on div at bounding box center [310, 80] width 122 height 23
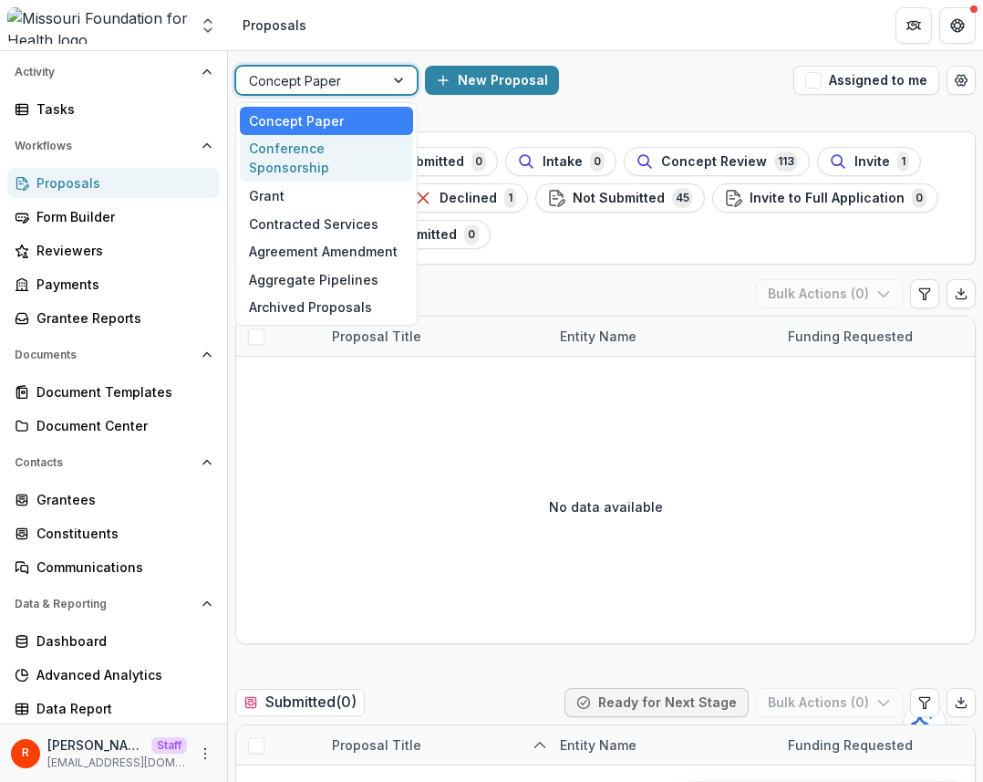
click at [336, 153] on div "Conference Sponsorship" at bounding box center [326, 158] width 173 height 47
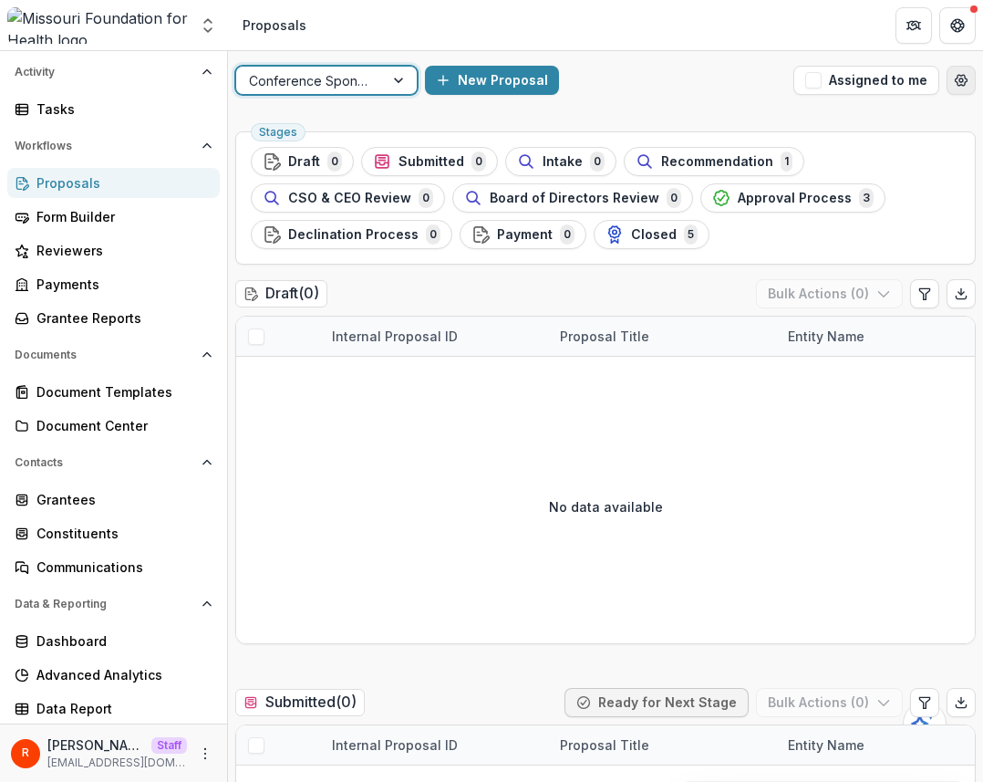
click at [393, 78] on circle "Open table manager" at bounding box center [962, 80] width 4 height 4
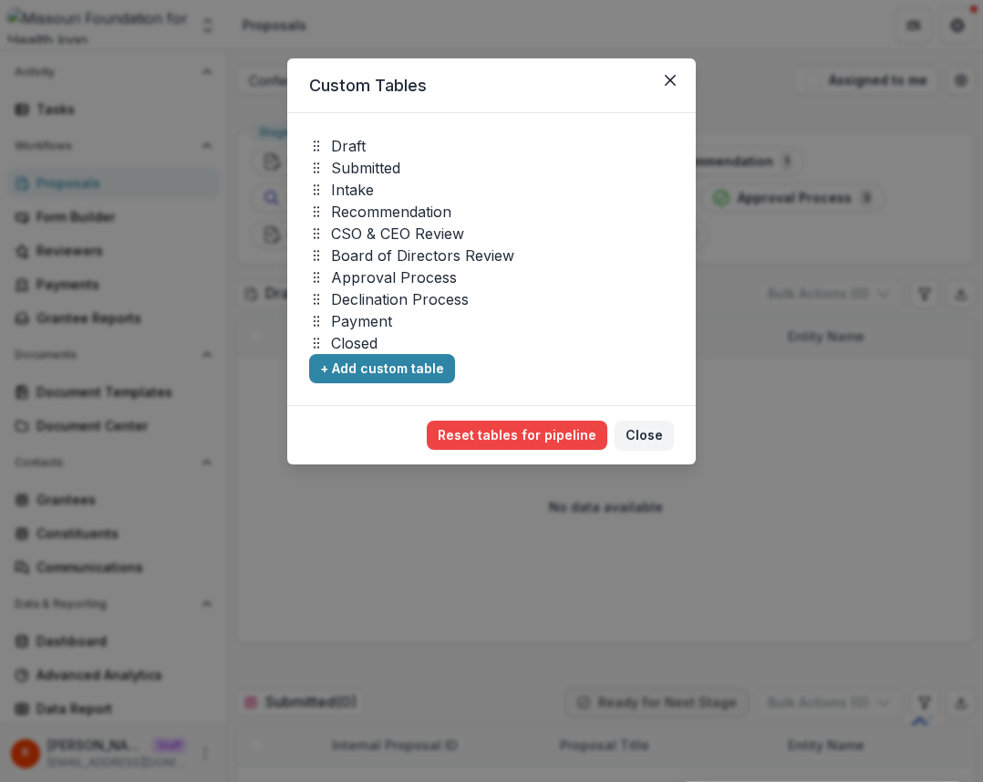
click at [393, 87] on div "Custom Tables Draft Submitted Intake Recommendation CSO & CEO Review Board of D…" at bounding box center [491, 391] width 983 height 782
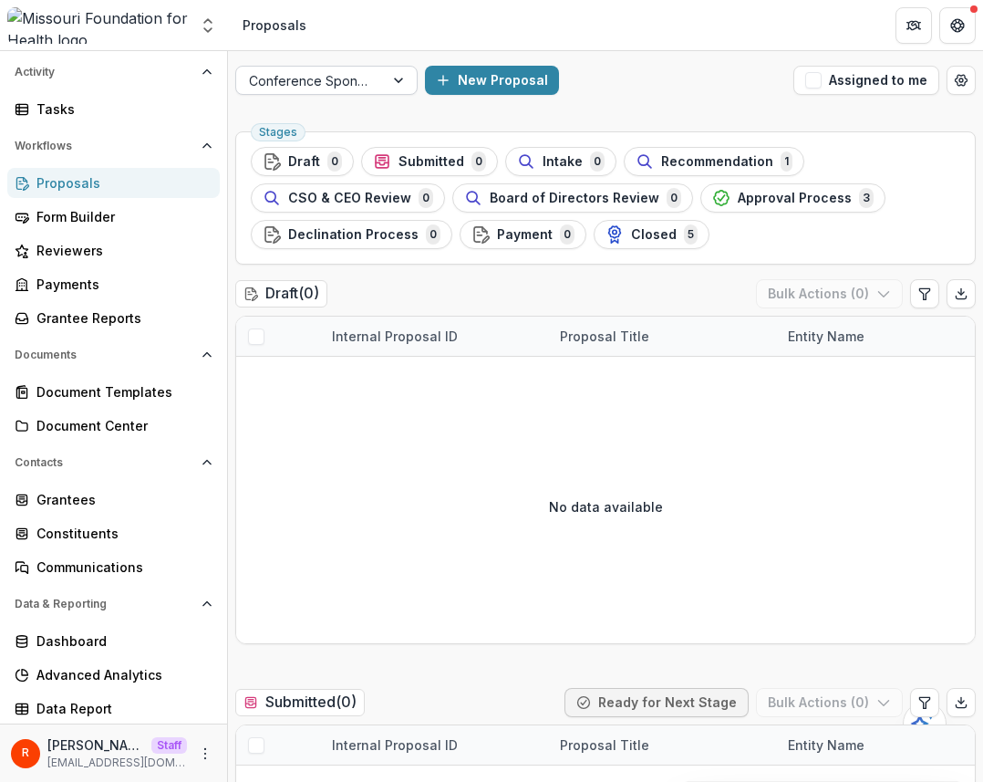
click at [319, 85] on div at bounding box center [310, 80] width 122 height 23
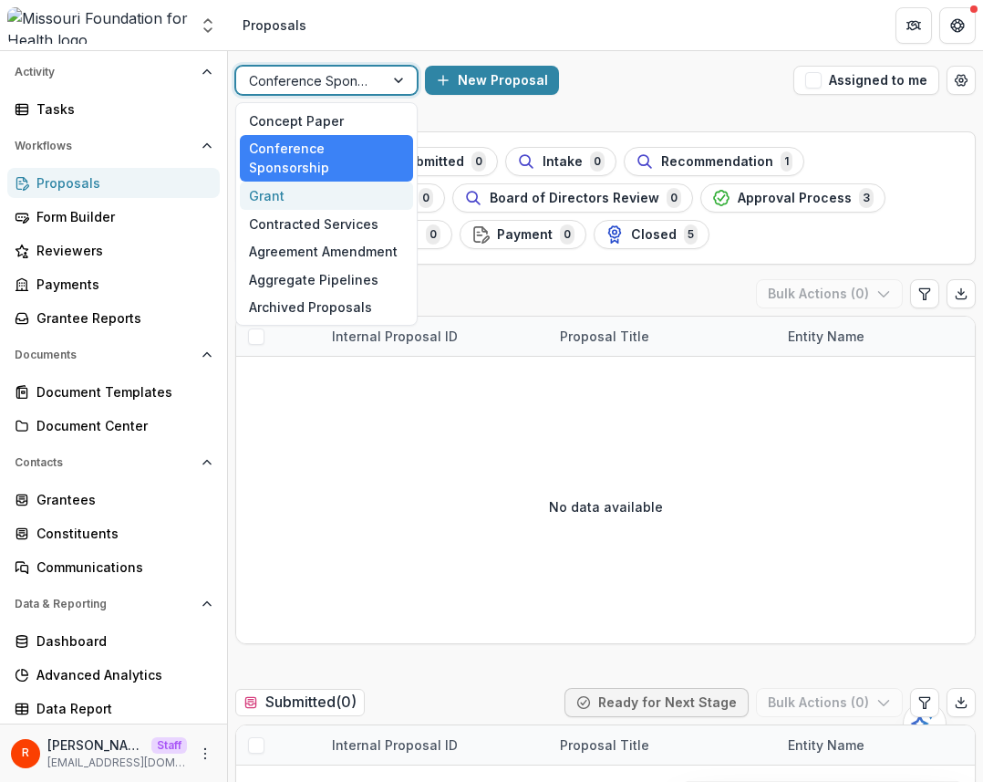
click at [323, 182] on div "Grant" at bounding box center [326, 196] width 173 height 28
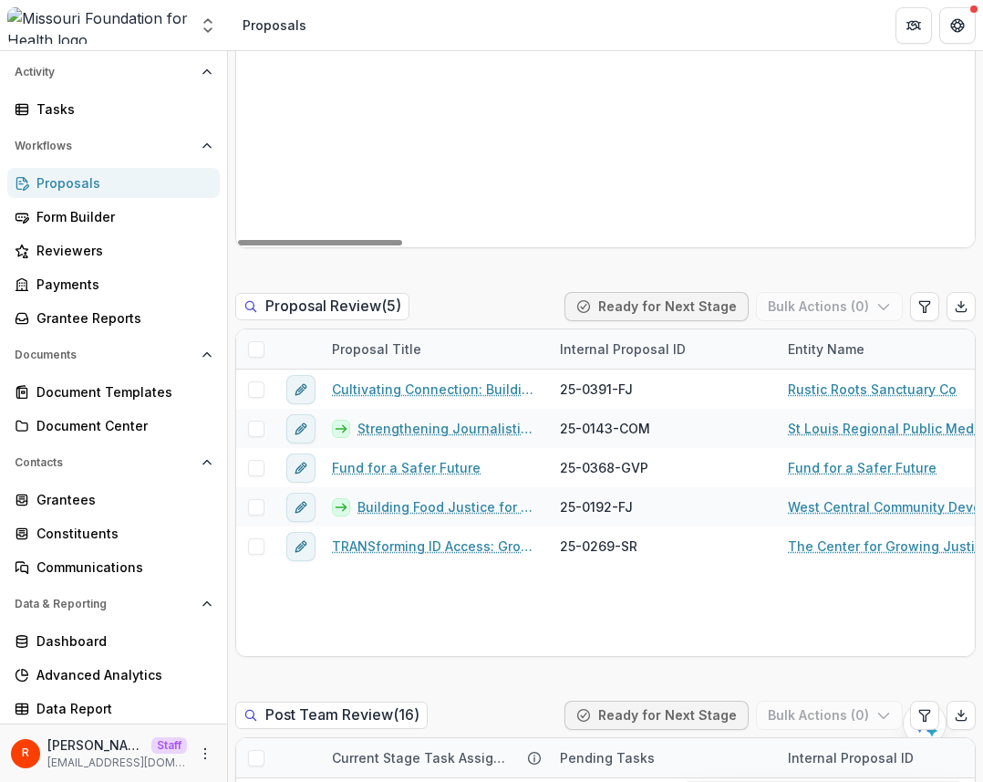
scroll to position [1265, 0]
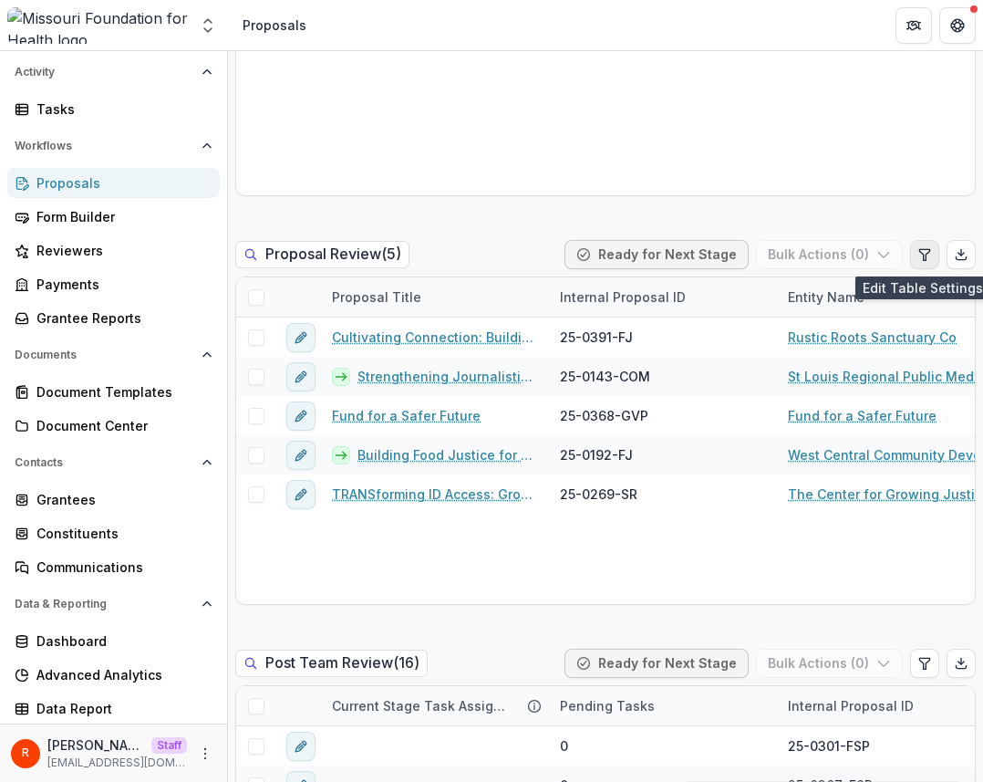
click at [393, 255] on button "Edit table settings" at bounding box center [924, 254] width 29 height 29
select select "******"
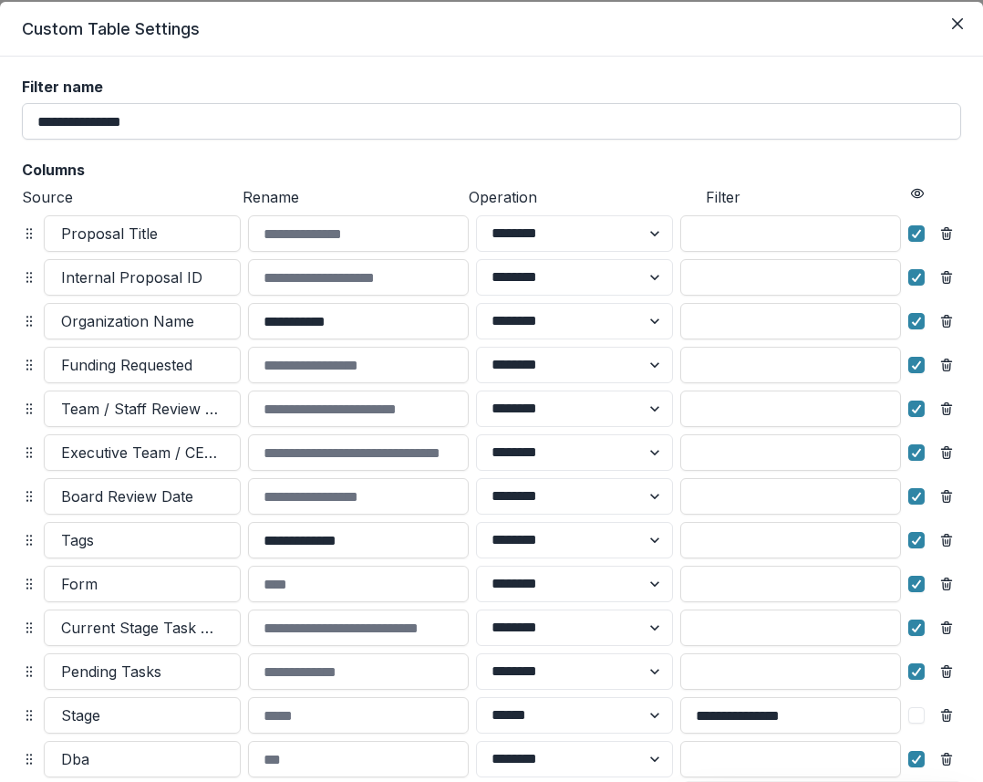
scroll to position [36, 0]
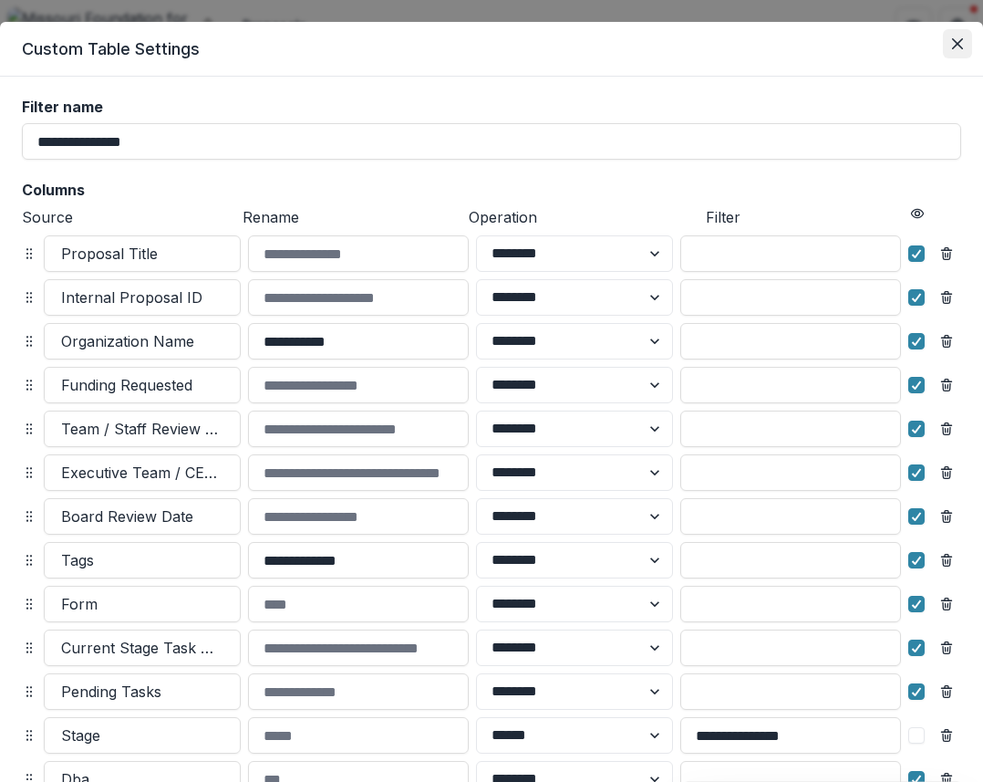
click at [393, 39] on icon "Close" at bounding box center [957, 43] width 11 height 11
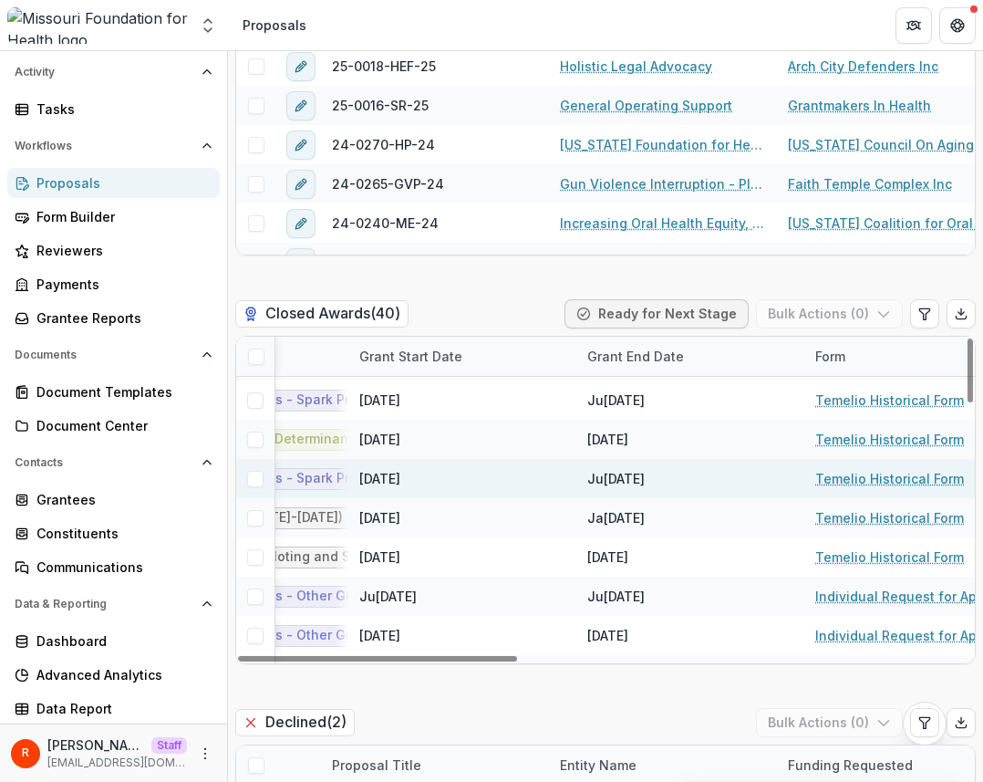
scroll to position [153, 1176]
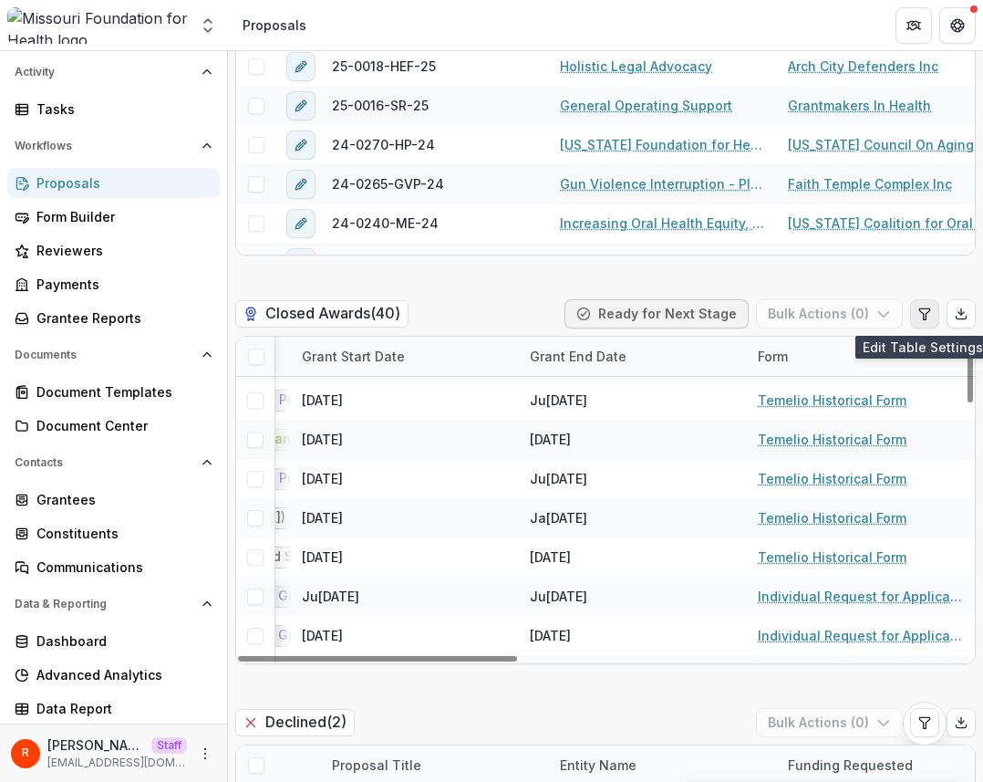
click at [393, 317] on icon "Edit table settings" at bounding box center [925, 313] width 15 height 15
select select "******"
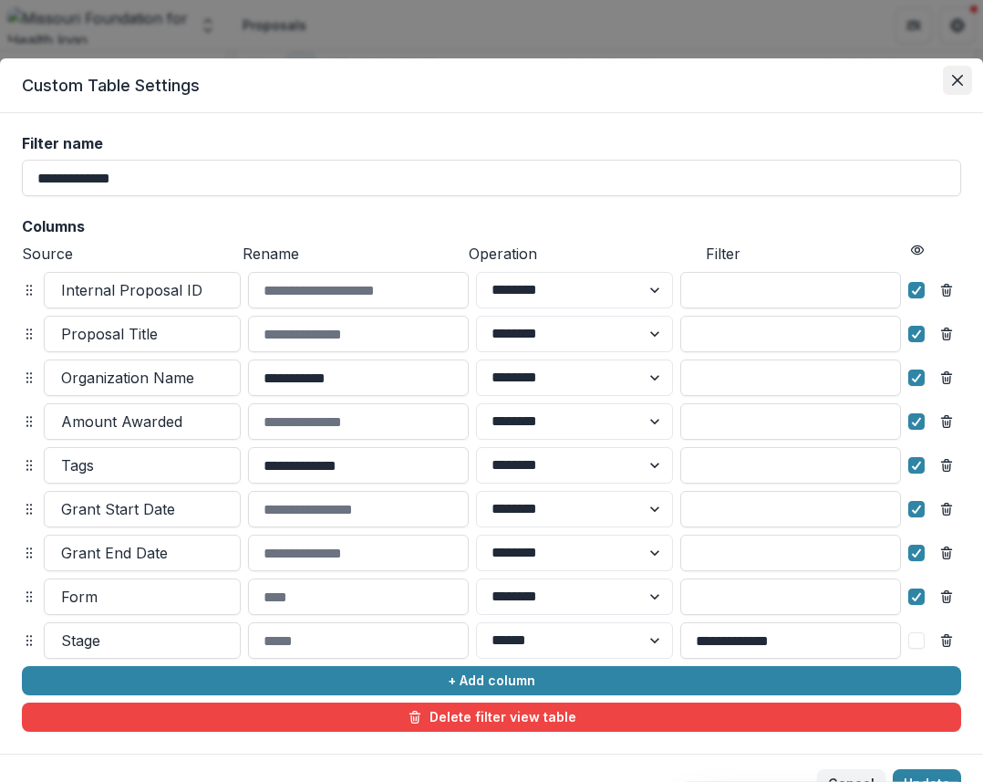
click at [393, 73] on button "Close" at bounding box center [957, 80] width 29 height 29
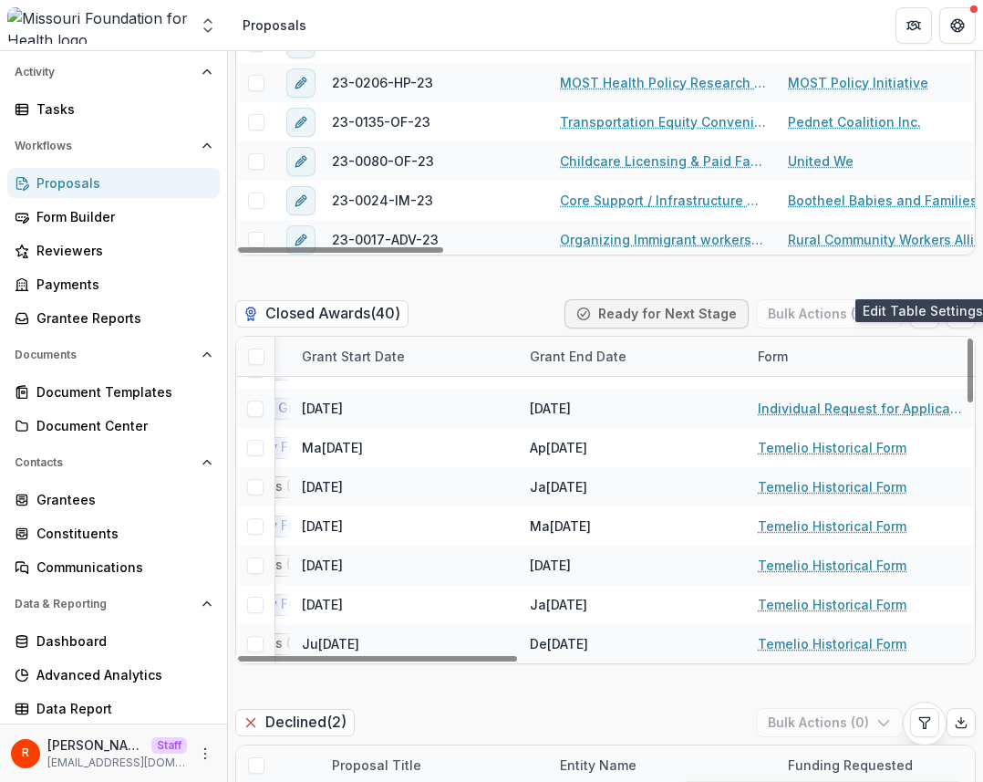
scroll to position [3956, 0]
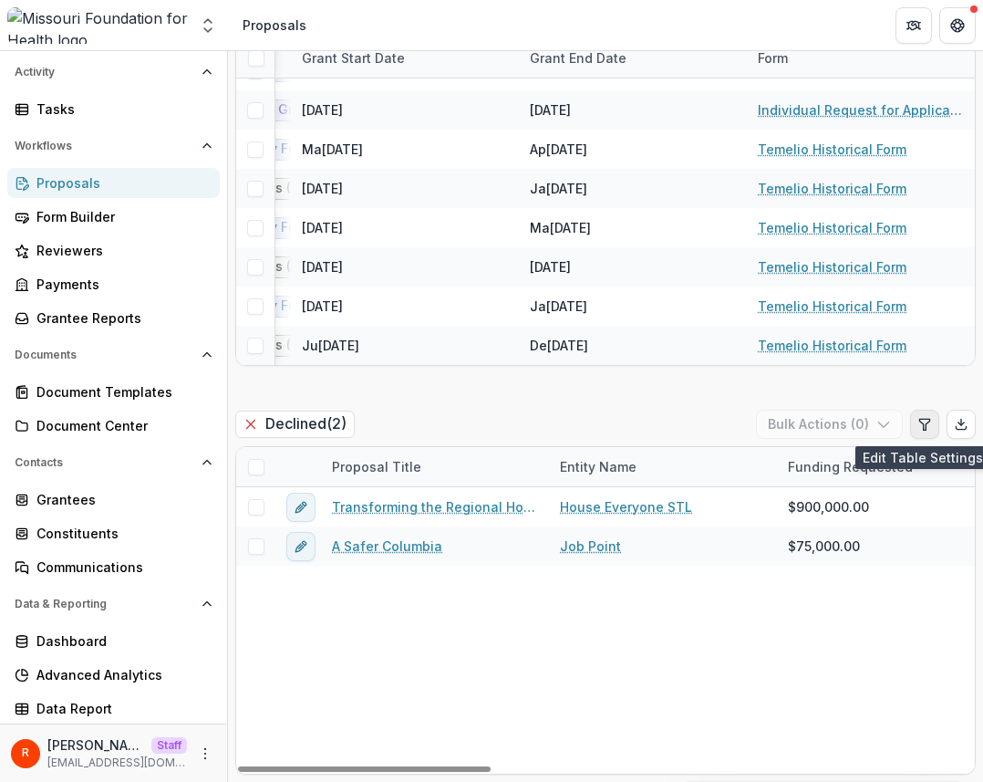
click at [393, 431] on button "Edit table settings" at bounding box center [924, 424] width 29 height 29
select select "******"
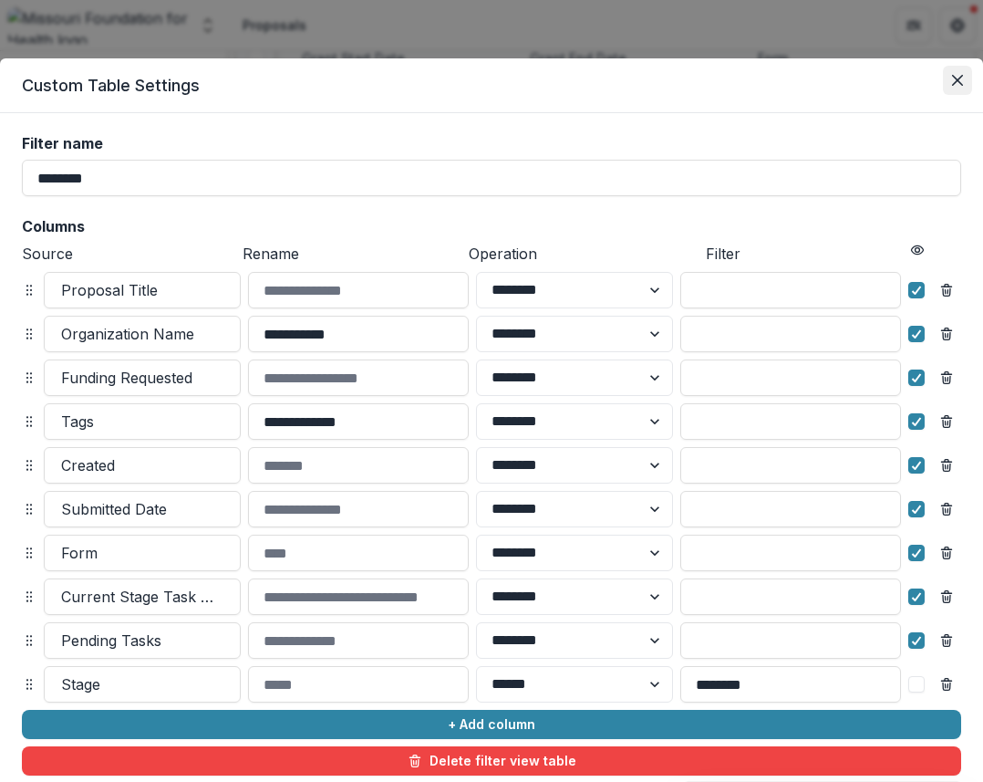
click at [393, 78] on icon "Close" at bounding box center [957, 80] width 11 height 11
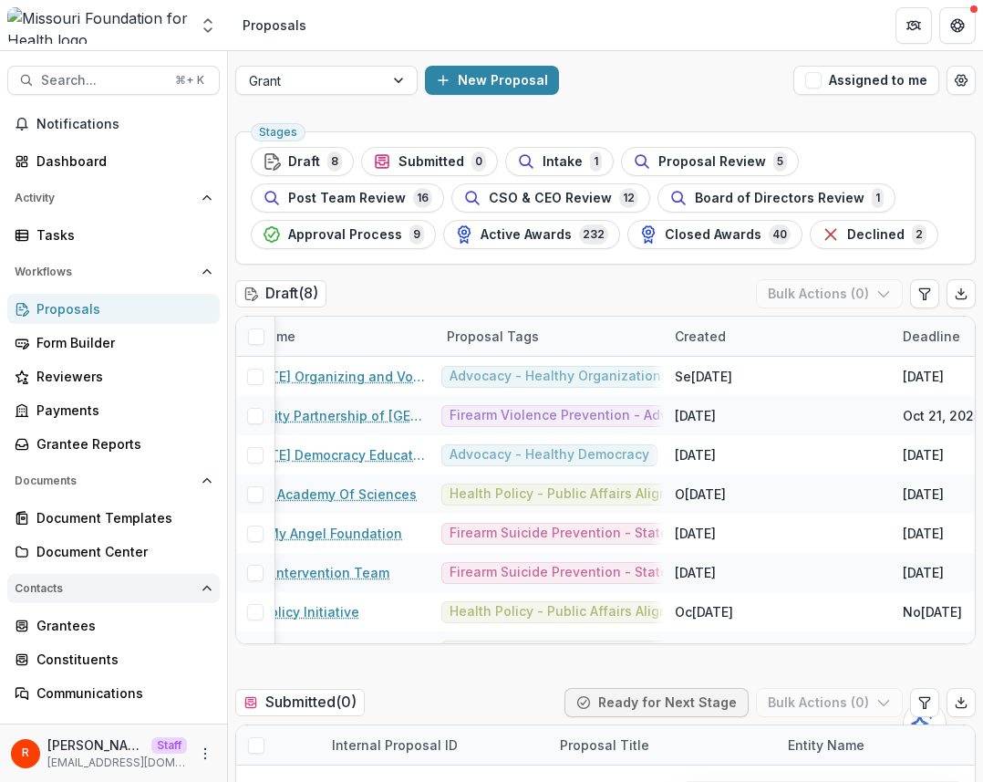
scroll to position [126, 0]
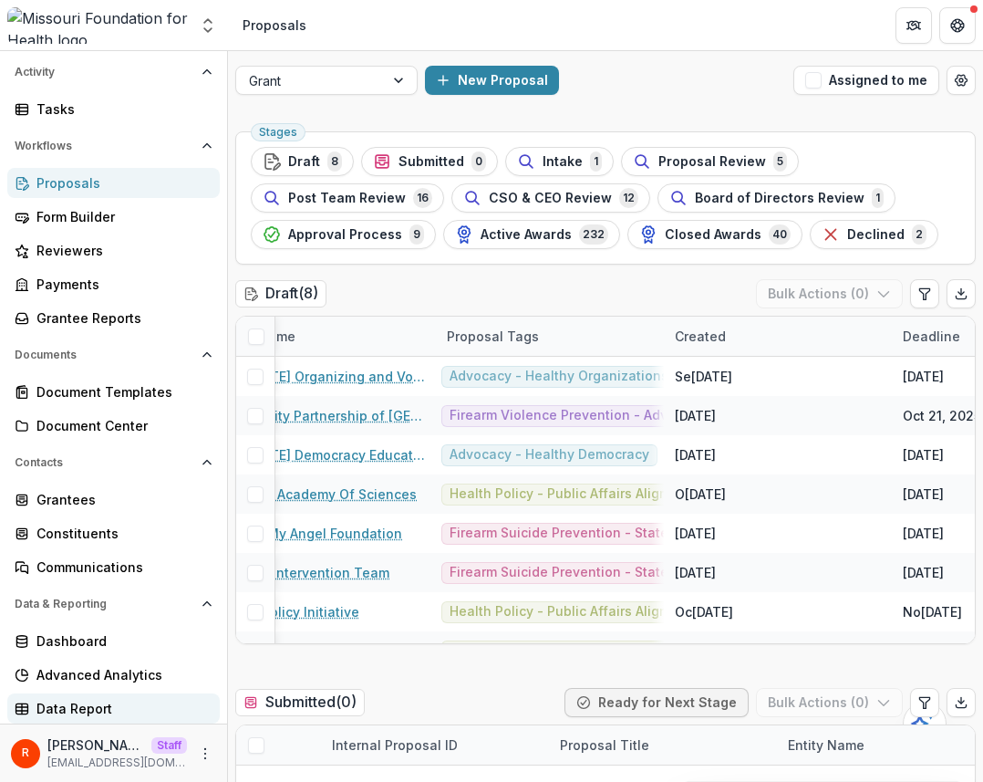
click at [68, 709] on div "Data Report" at bounding box center [120, 708] width 169 height 19
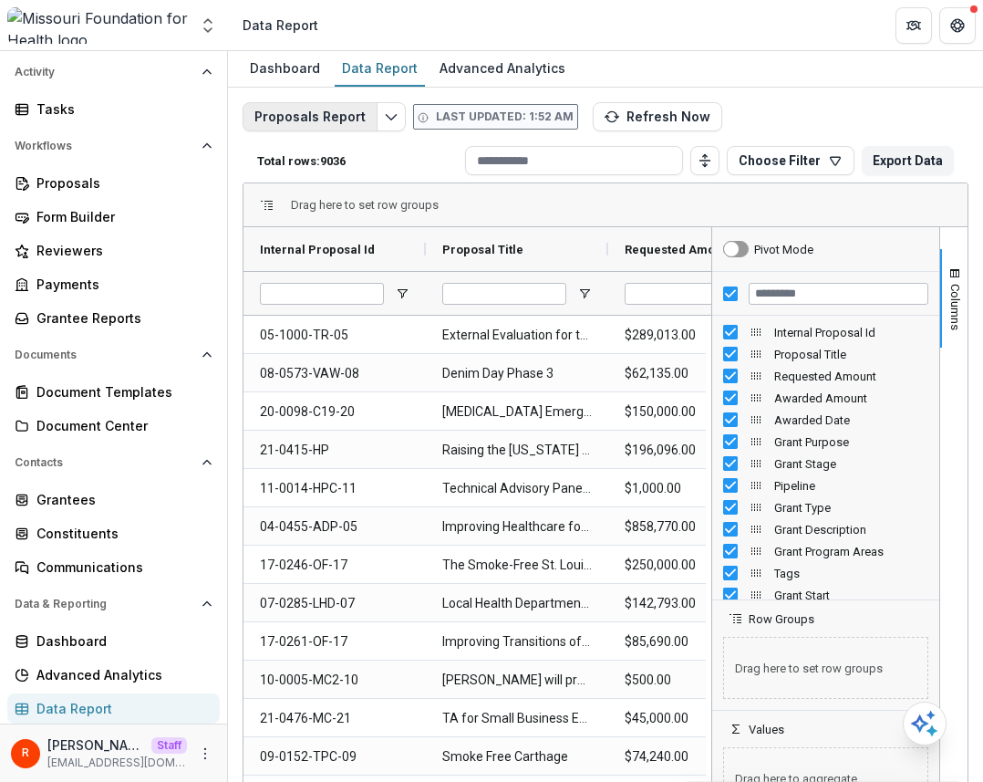
click at [314, 109] on button "Proposals Report" at bounding box center [310, 116] width 135 height 29
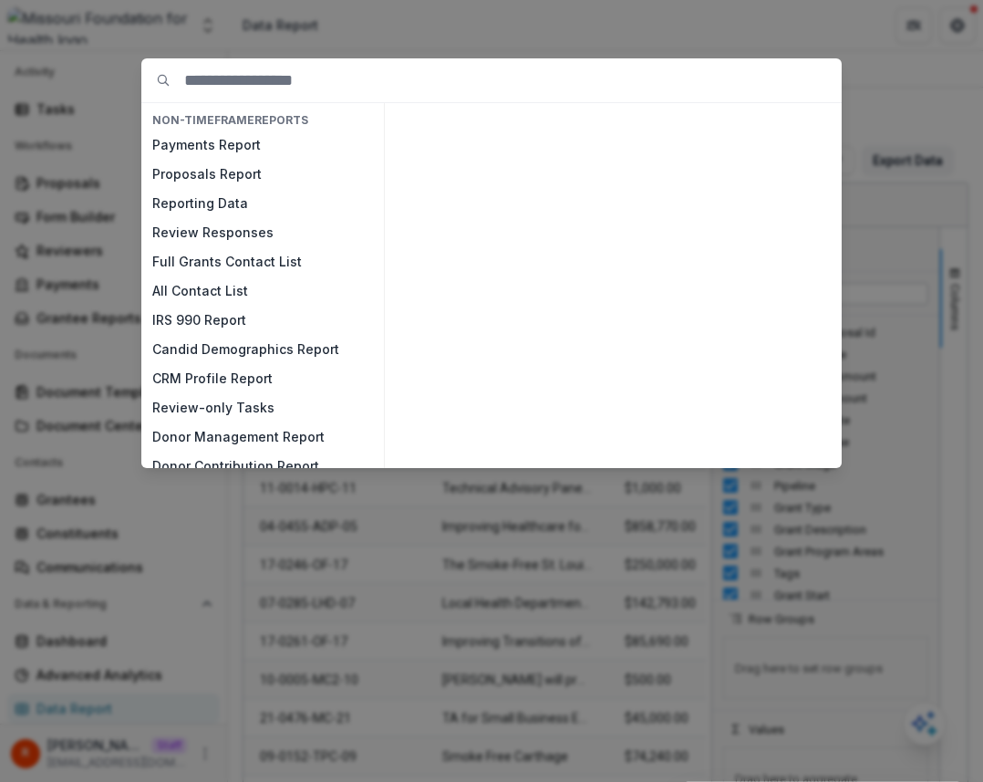
click at [393, 203] on div "NON-TIMEFRAME Reports Payments Report Proposals Report Reporting Data Review Re…" at bounding box center [491, 391] width 983 height 782
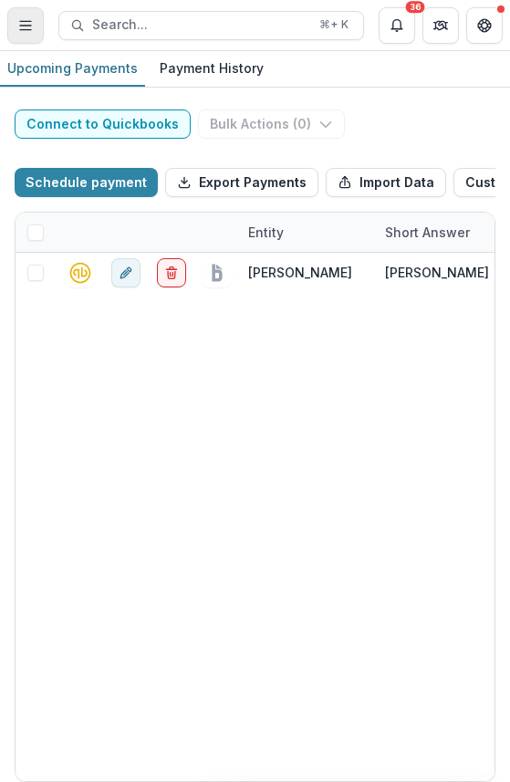
click at [30, 30] on icon "Toggle Menu" at bounding box center [25, 25] width 15 height 15
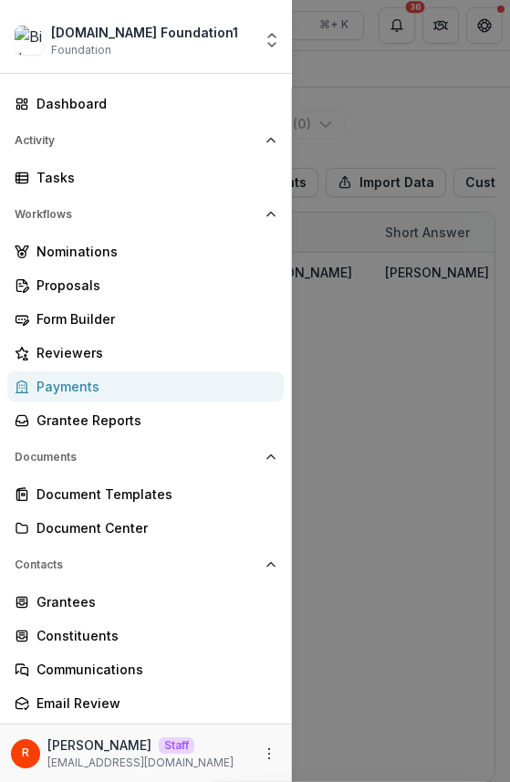
click at [268, 739] on div "[PERSON_NAME] [PERSON_NAME][EMAIL_ADDRESS][DOMAIN_NAME]" at bounding box center [145, 753] width 269 height 36
click at [266, 747] on icon "More" at bounding box center [269, 753] width 15 height 15
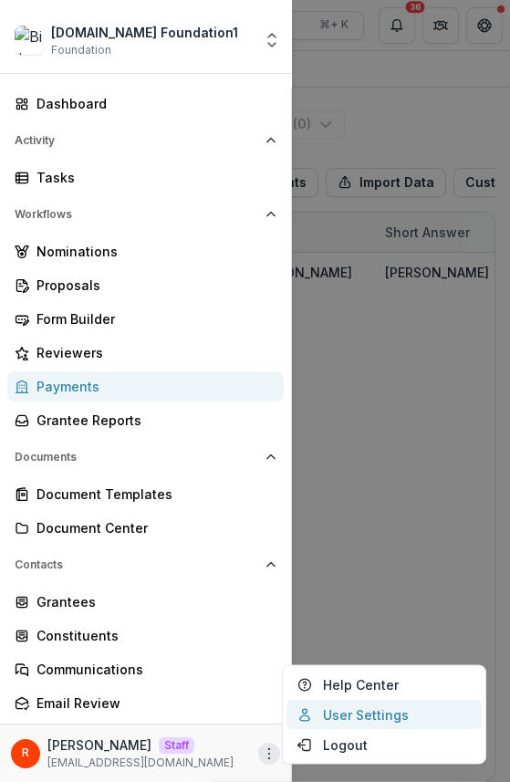
click at [366, 720] on link "User Settings" at bounding box center [383, 715] width 195 height 30
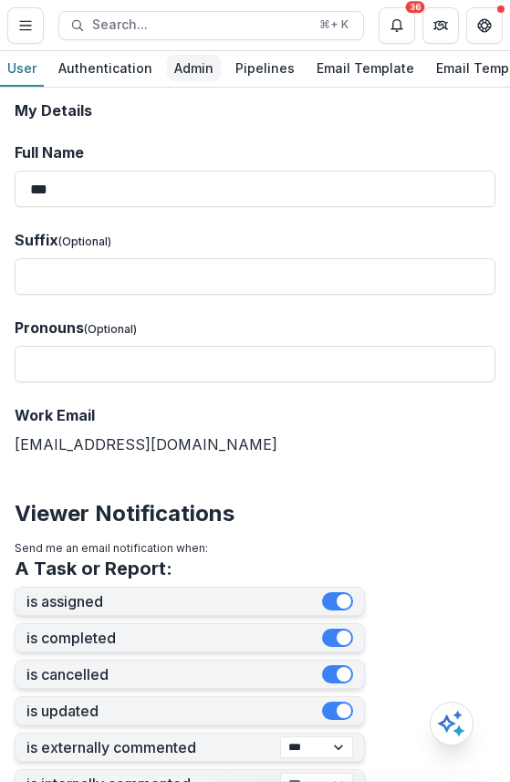
click at [198, 62] on div "Admin" at bounding box center [194, 68] width 54 height 26
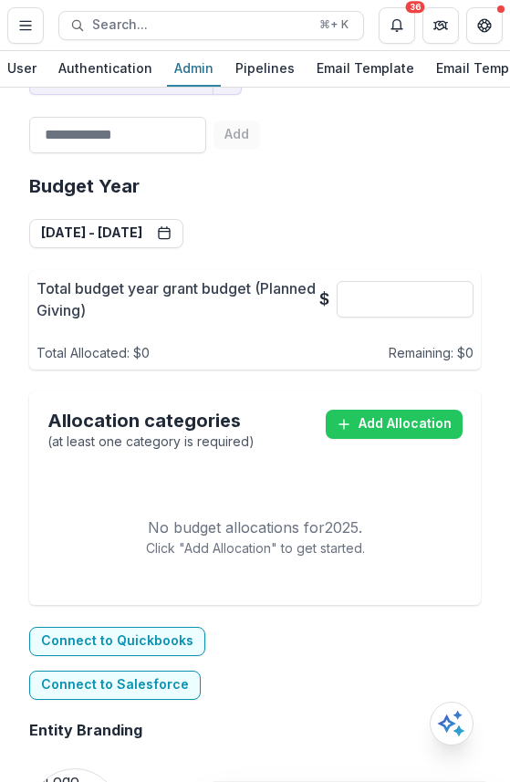
scroll to position [1002, 0]
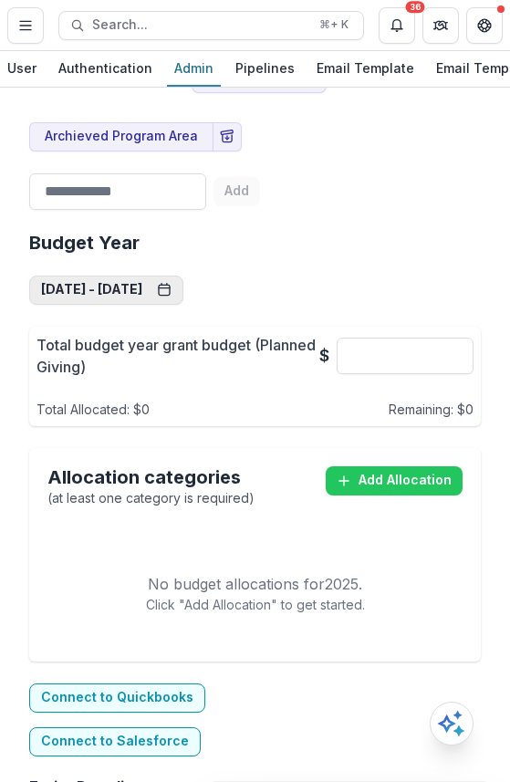
click at [164, 292] on button "Sep 1, 2025 - Aug 31, 2026" at bounding box center [106, 289] width 154 height 29
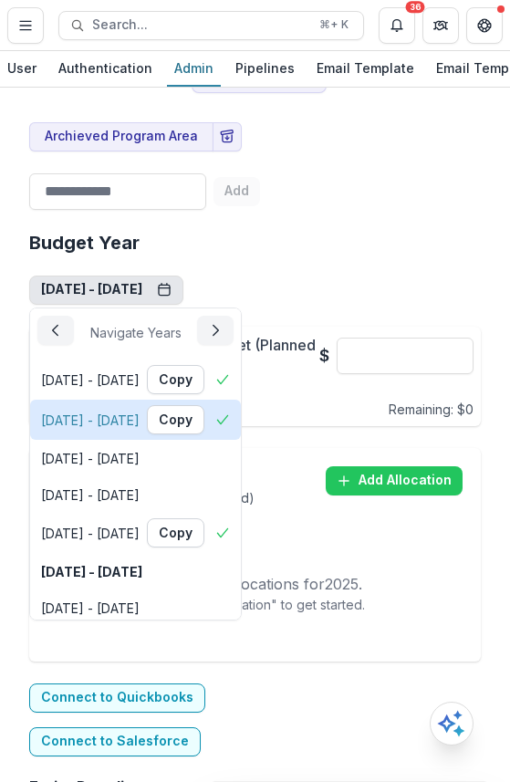
click at [140, 411] on div "Sep 1, 2021 - Aug 31, 2022" at bounding box center [90, 419] width 99 height 19
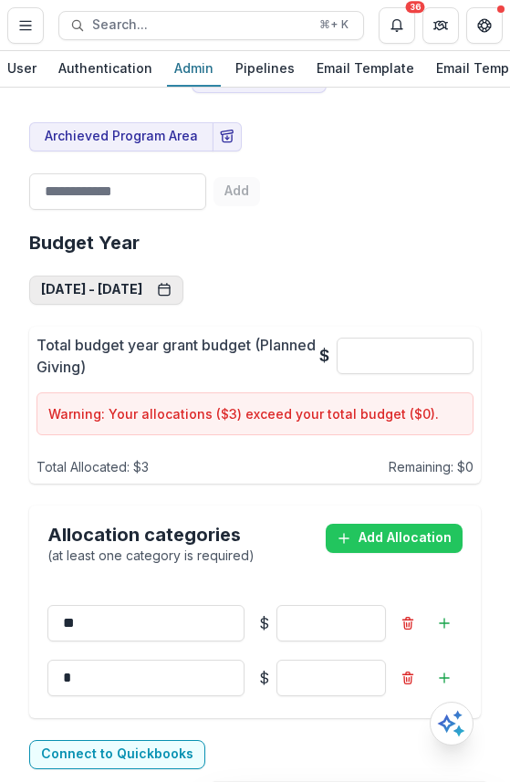
click at [166, 281] on button "Sep 1, 2021 - Aug 31, 2022" at bounding box center [106, 289] width 154 height 29
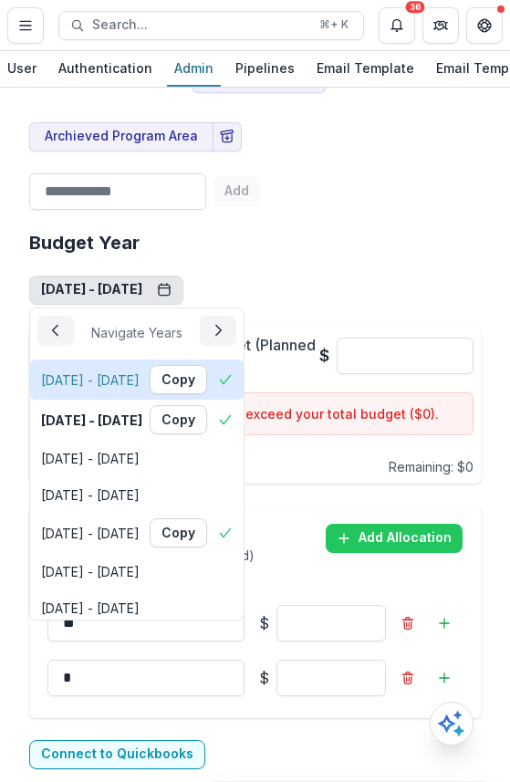
click at [159, 368] on div "Sep 1, 2020 - Aug 31, 2021 Copy" at bounding box center [137, 379] width 192 height 29
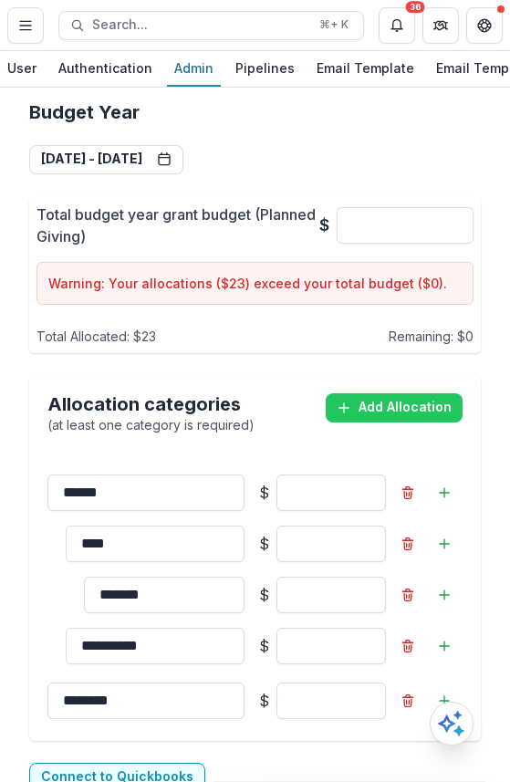
scroll to position [1130, 0]
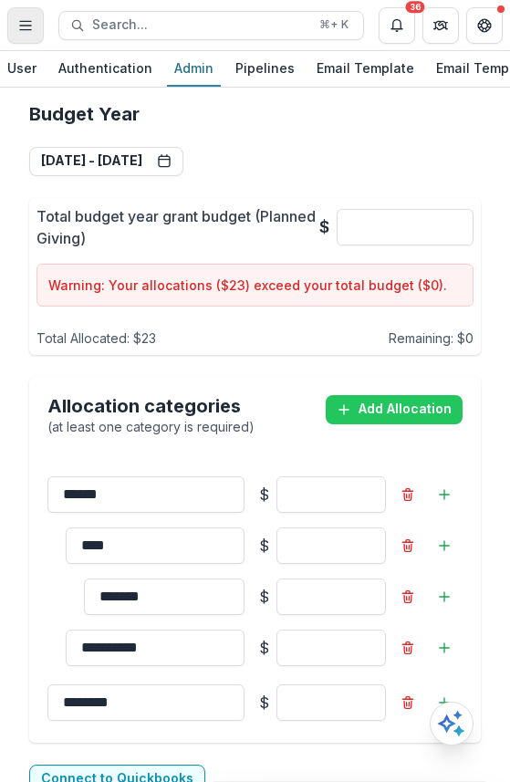
click at [26, 33] on button "Toggle Menu" at bounding box center [25, 25] width 36 height 36
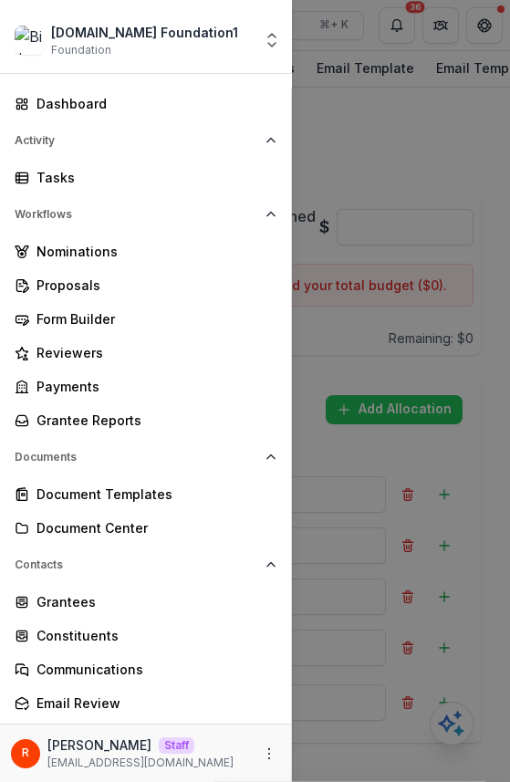
click at [399, 121] on div "[DOMAIN_NAME] Foundation1 Foundation Aggregate Analysis Foundations Livelihood …" at bounding box center [255, 391] width 510 height 782
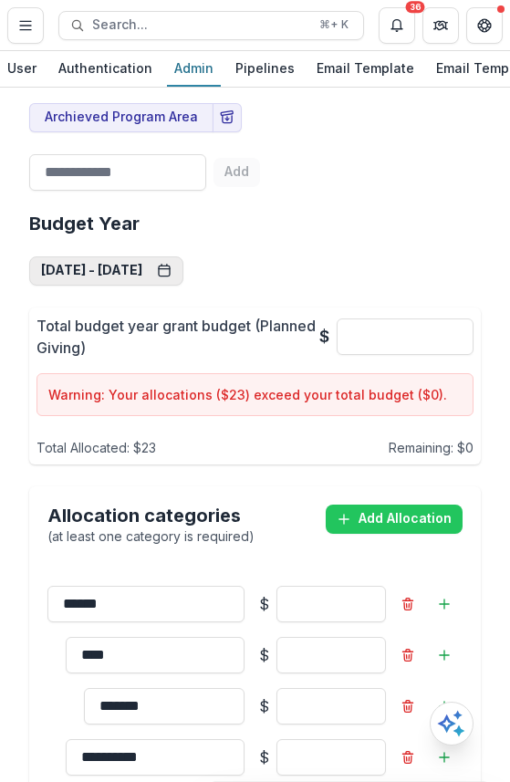
scroll to position [997, 0]
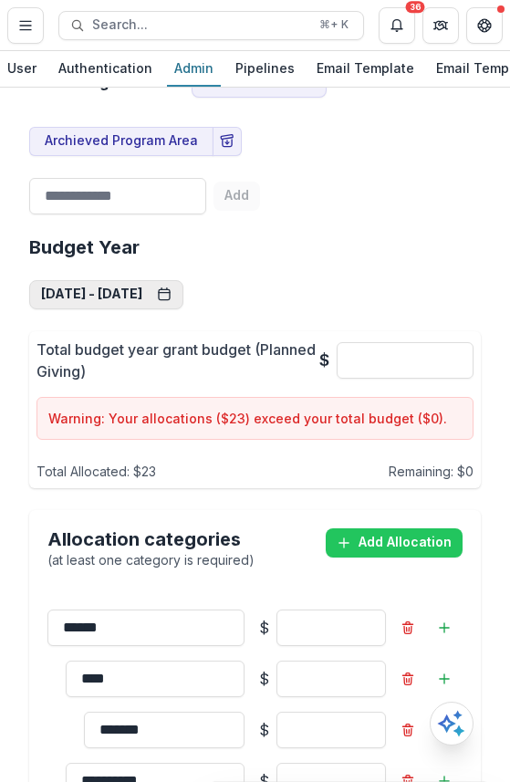
click at [138, 290] on button "Sep 1, 2020 - Aug 31, 2021" at bounding box center [106, 294] width 154 height 29
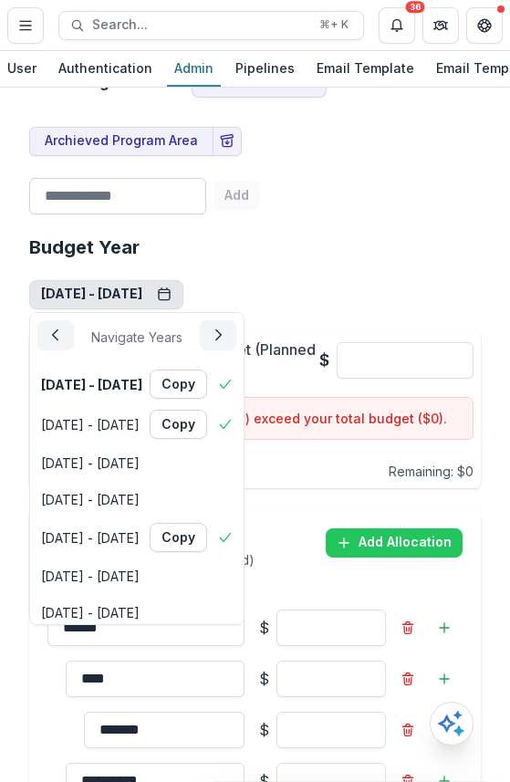
click at [138, 195] on input at bounding box center [117, 196] width 177 height 36
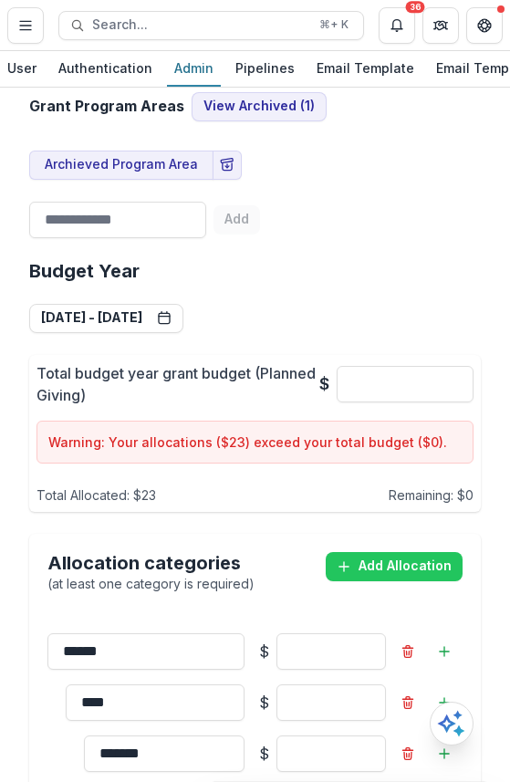
scroll to position [921, 0]
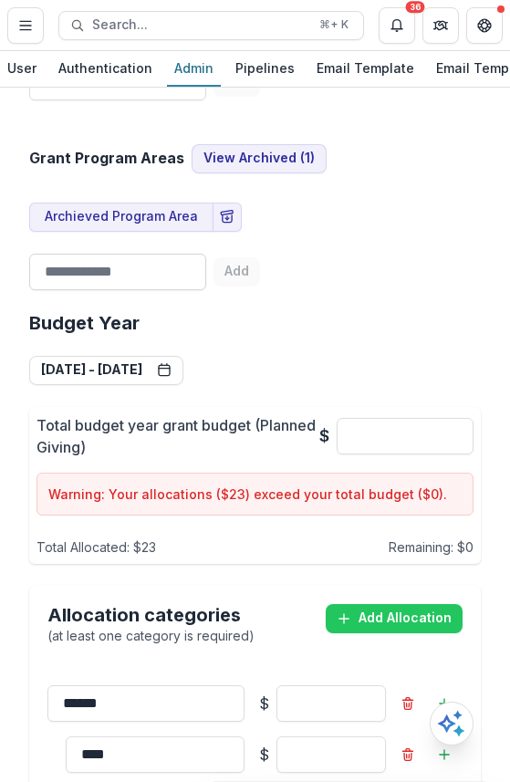
click at [128, 265] on input at bounding box center [117, 272] width 177 height 36
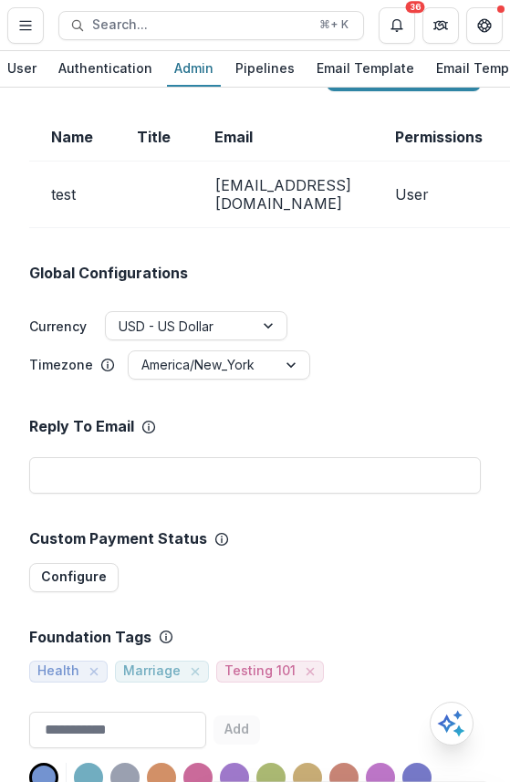
scroll to position [0, 0]
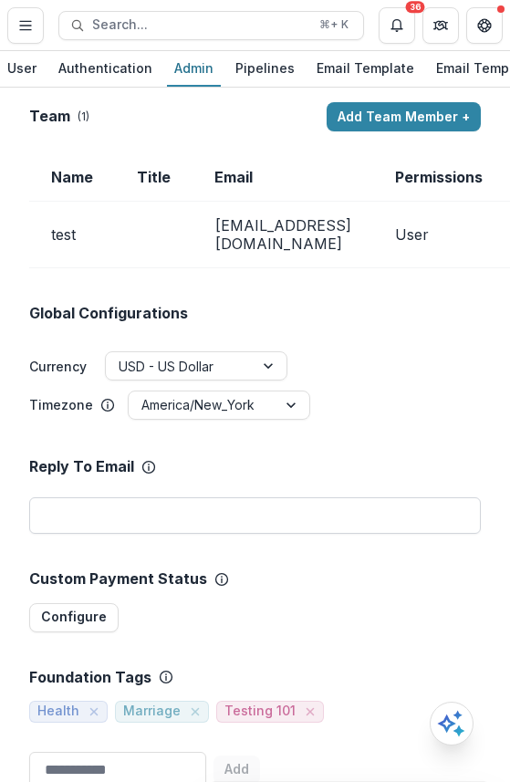
click at [203, 517] on input "email" at bounding box center [255, 515] width 452 height 36
type input "*"
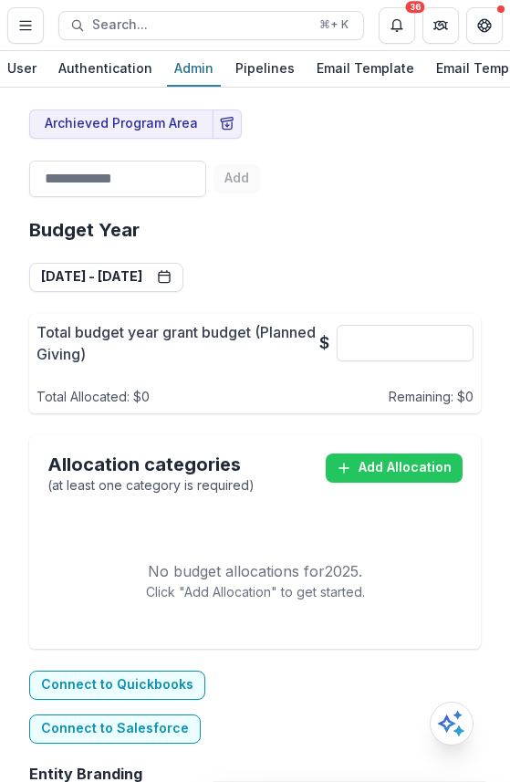
scroll to position [937, 0]
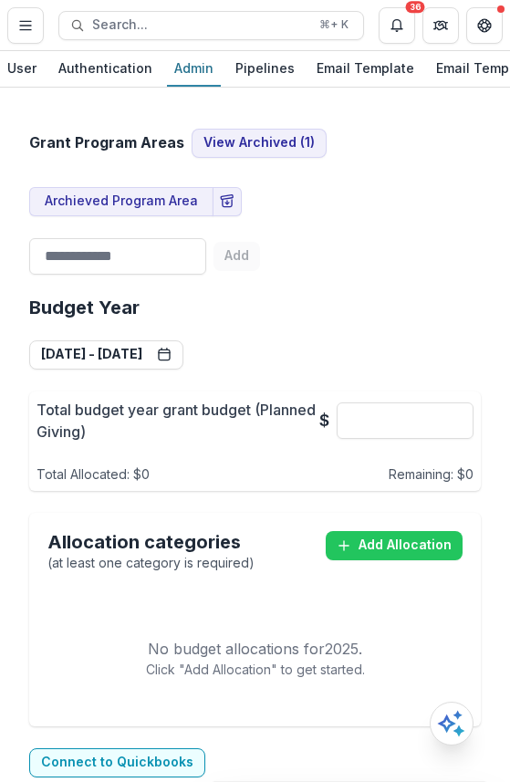
click at [347, 303] on h2 "Budget Year" at bounding box center [255, 307] width 452 height 22
click at [163, 354] on button "[DATE] - [DATE]" at bounding box center [106, 354] width 154 height 29
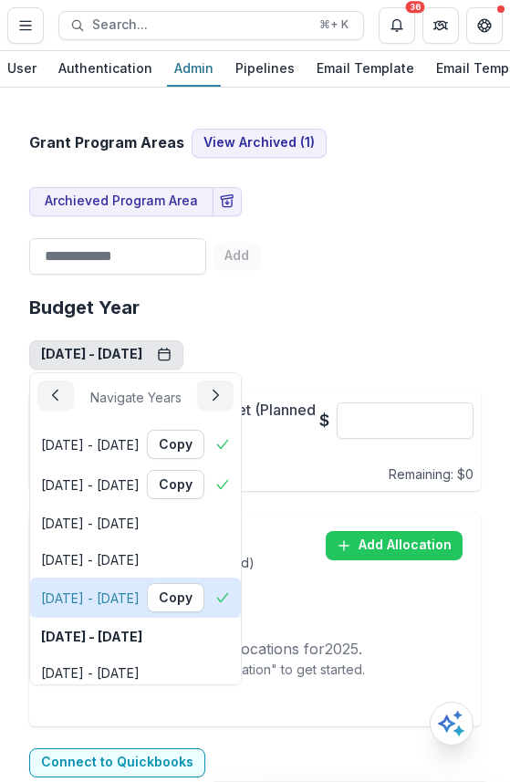
click at [135, 598] on div "[DATE] - [DATE]" at bounding box center [90, 597] width 99 height 19
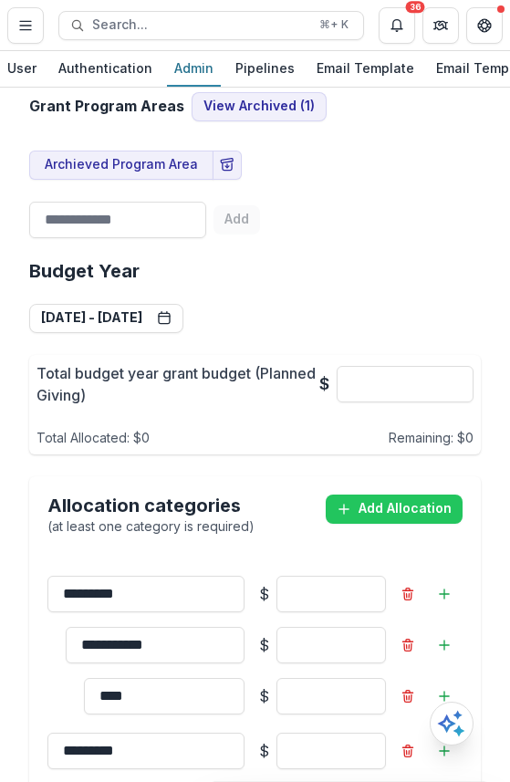
scroll to position [1072, 0]
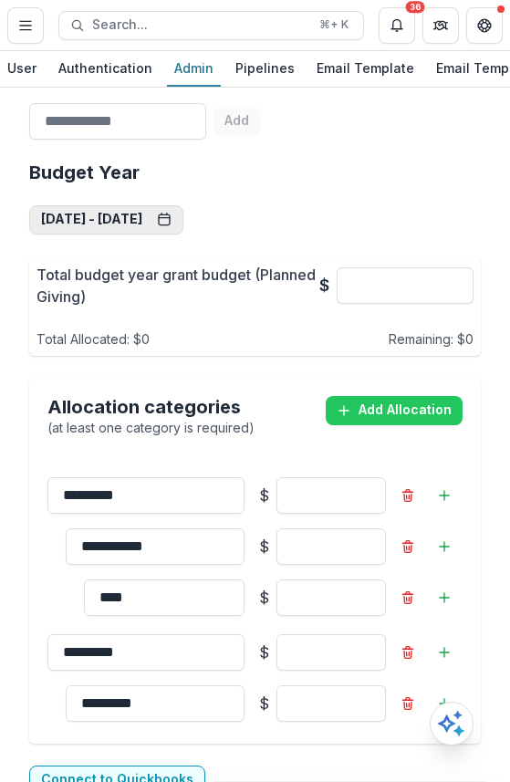
click at [147, 212] on button "[DATE] - [DATE]" at bounding box center [106, 219] width 154 height 29
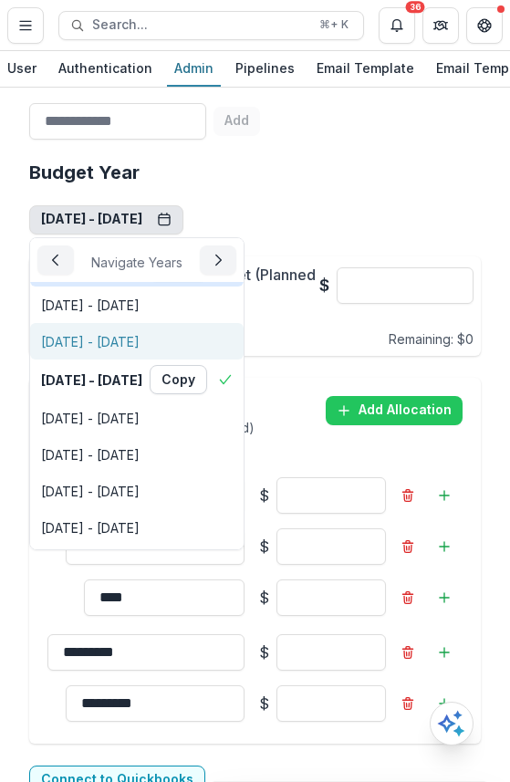
scroll to position [116, 0]
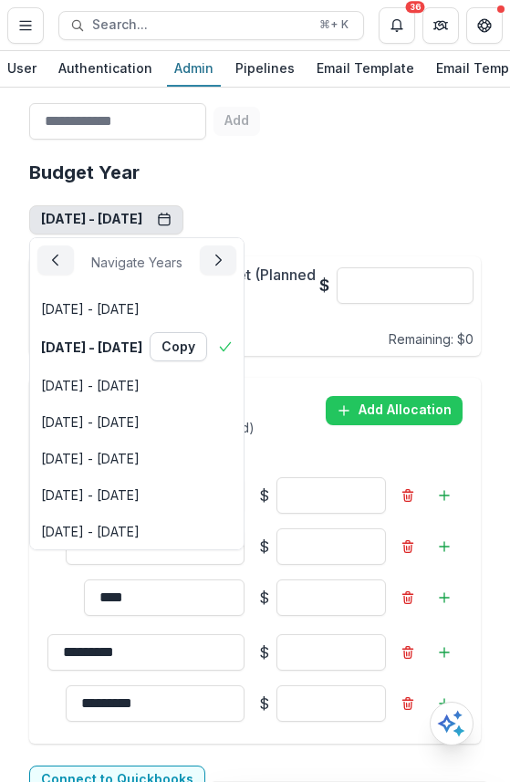
click at [387, 185] on div "**********" at bounding box center [255, 452] width 452 height 611
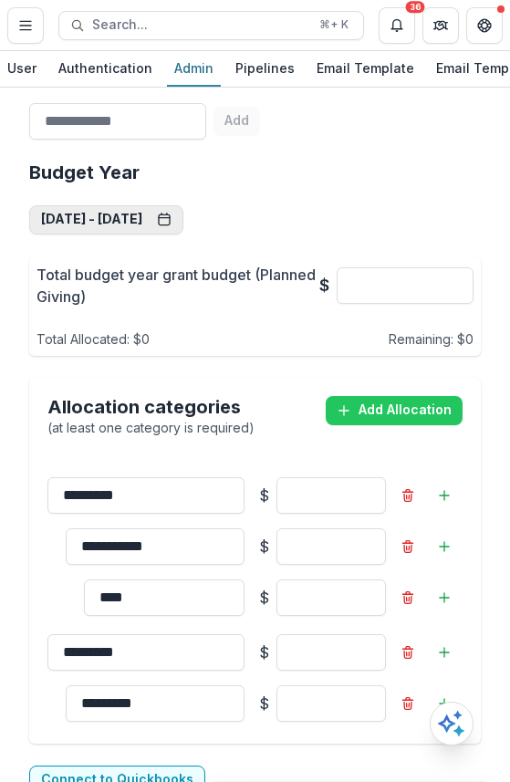
click at [138, 215] on button "[DATE] - [DATE]" at bounding box center [106, 219] width 154 height 29
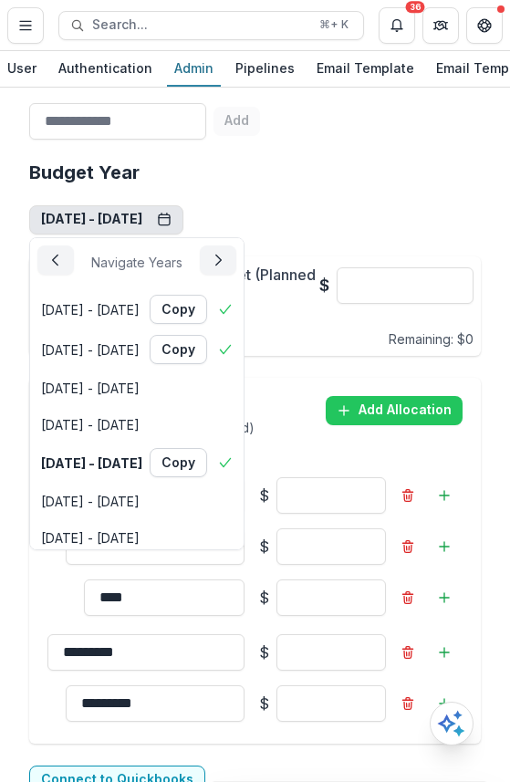
click at [342, 182] on div "**********" at bounding box center [255, 452] width 452 height 611
